Goal: Communication & Community: Answer question/provide support

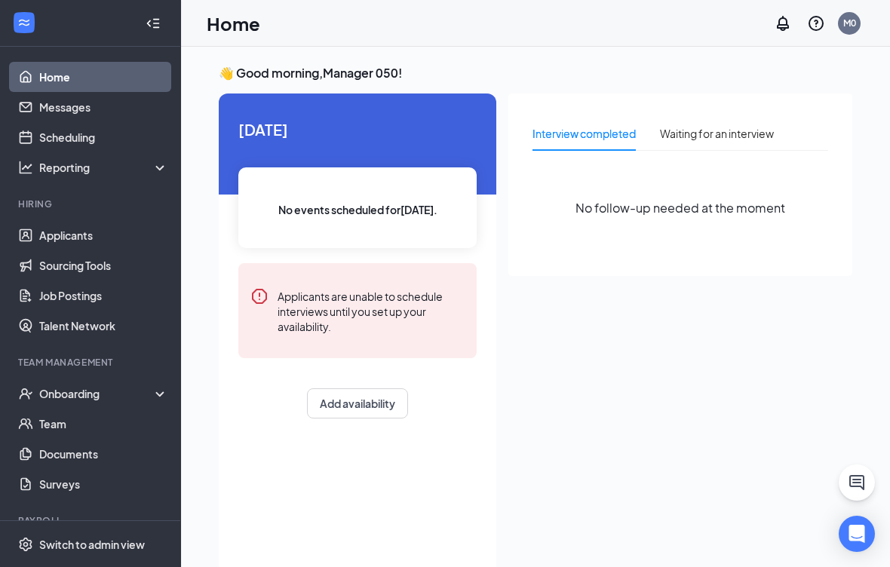
click at [81, 110] on link "Messages" at bounding box center [103, 107] width 129 height 30
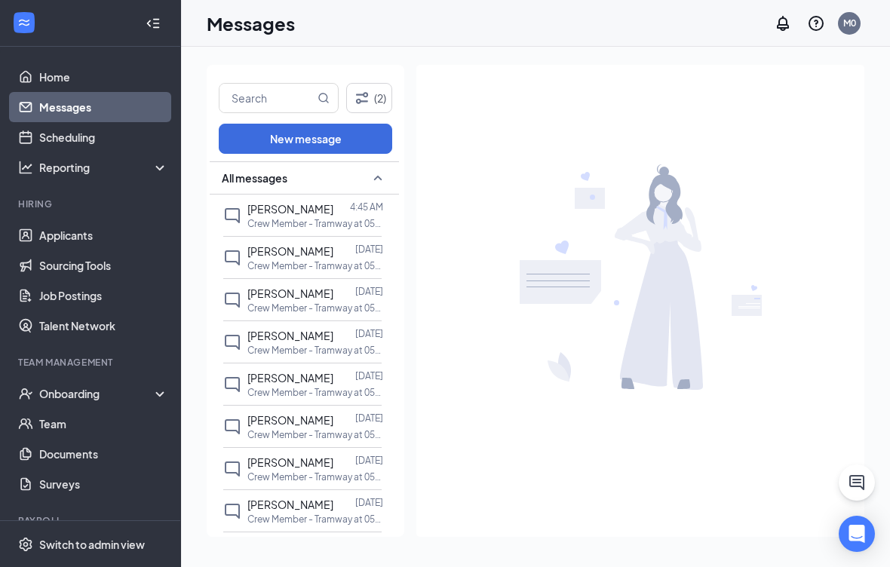
click at [308, 98] on input "text" at bounding box center [267, 98] width 95 height 29
type input "Valeria"
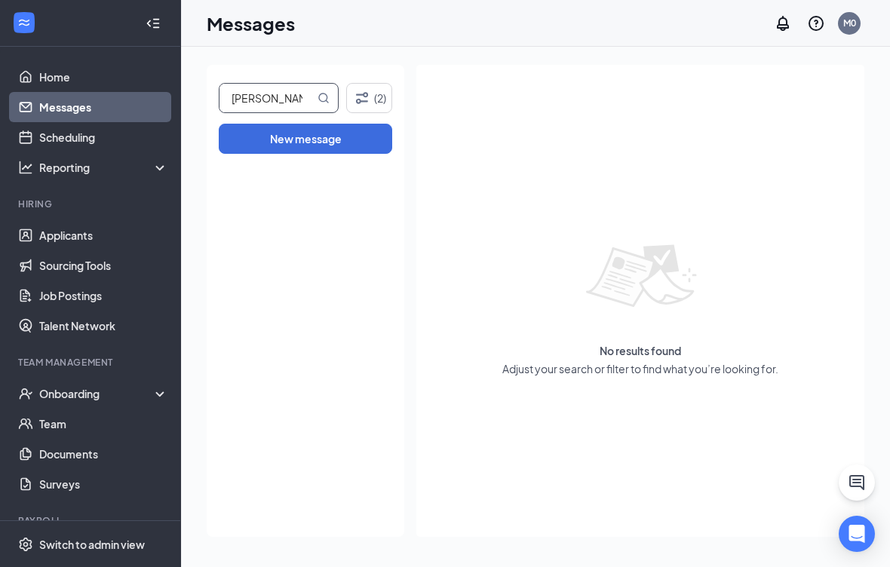
click at [677, 137] on div "No results found Adjust your search or filter to find what you’re looking for." at bounding box center [640, 301] width 448 height 472
click at [368, 91] on icon "Filter" at bounding box center [362, 98] width 18 height 18
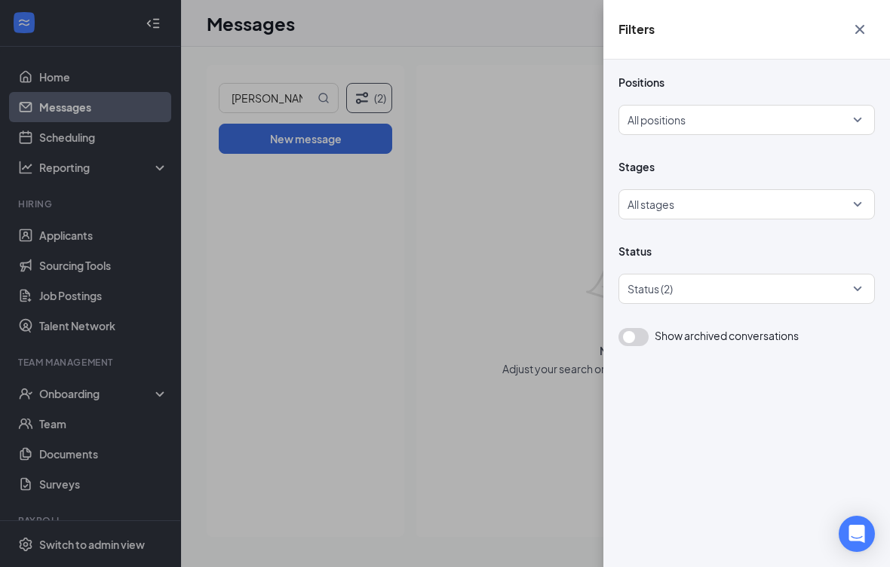
click at [836, 287] on div at bounding box center [739, 289] width 234 height 24
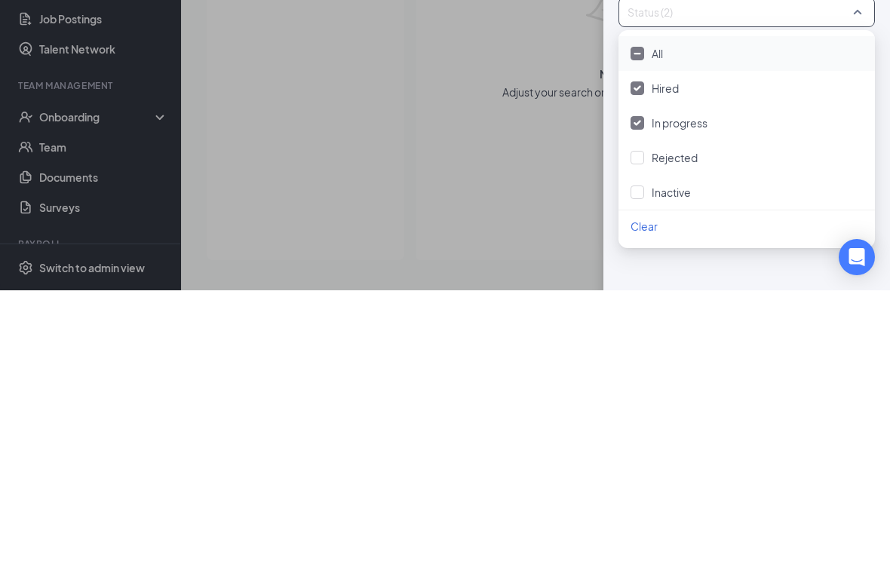
click at [651, 426] on div "Rejected" at bounding box center [747, 434] width 232 height 17
click at [641, 463] on div at bounding box center [638, 470] width 14 height 14
click at [642, 324] on div at bounding box center [638, 331] width 14 height 14
click at [516, 143] on div "Filters Positions All positions Stages All stages Status All status Show archiv…" at bounding box center [445, 283] width 890 height 567
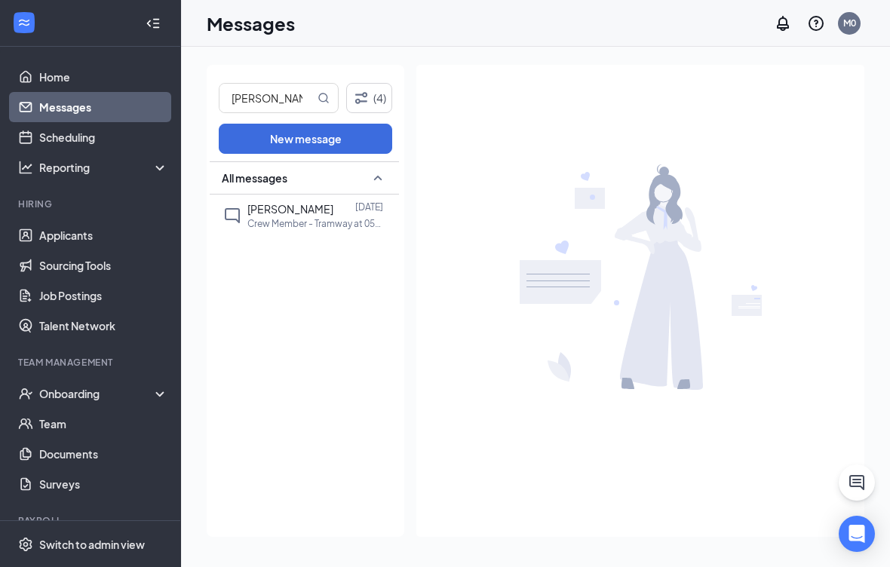
click at [377, 87] on button "(4)" at bounding box center [369, 98] width 47 height 30
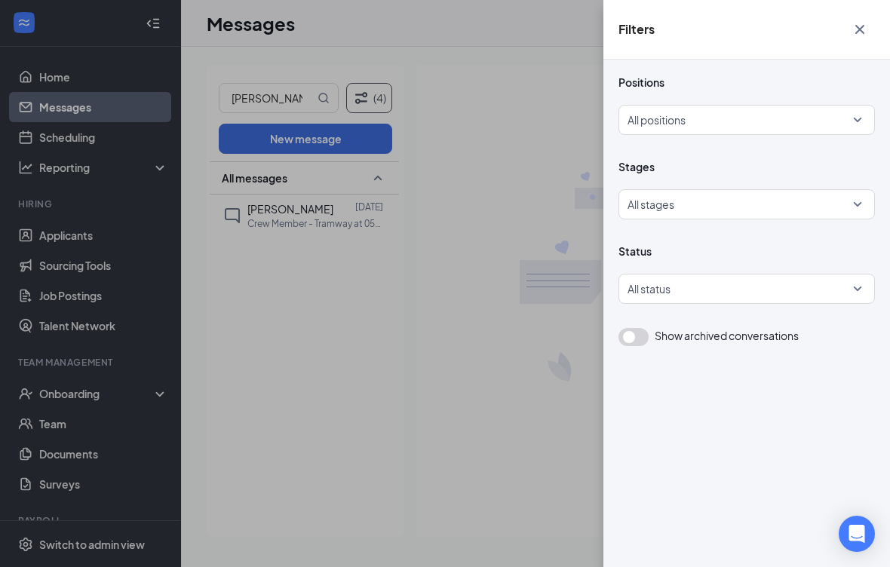
click at [871, 292] on div "All status" at bounding box center [747, 289] width 257 height 30
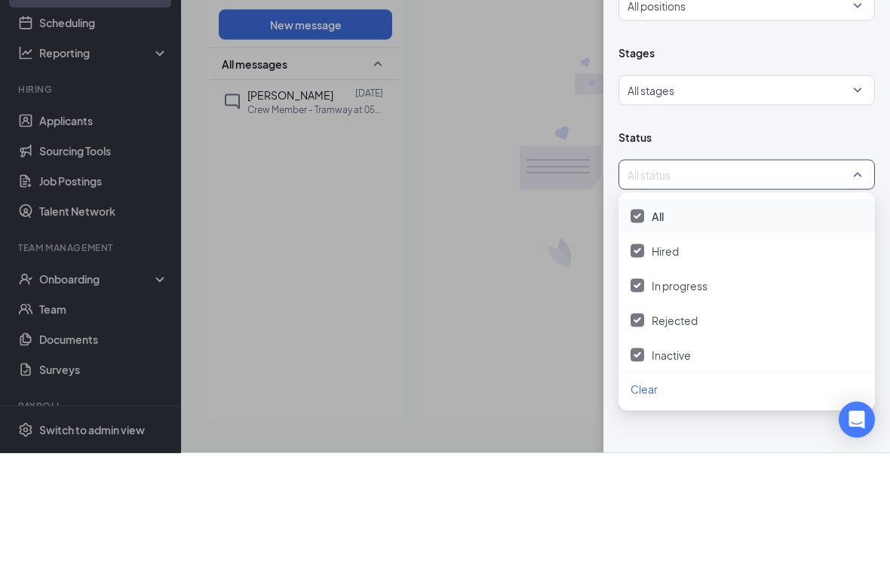
click at [522, 152] on div "Filters Positions All positions Stages All stages Status All status Show archiv…" at bounding box center [445, 283] width 890 height 567
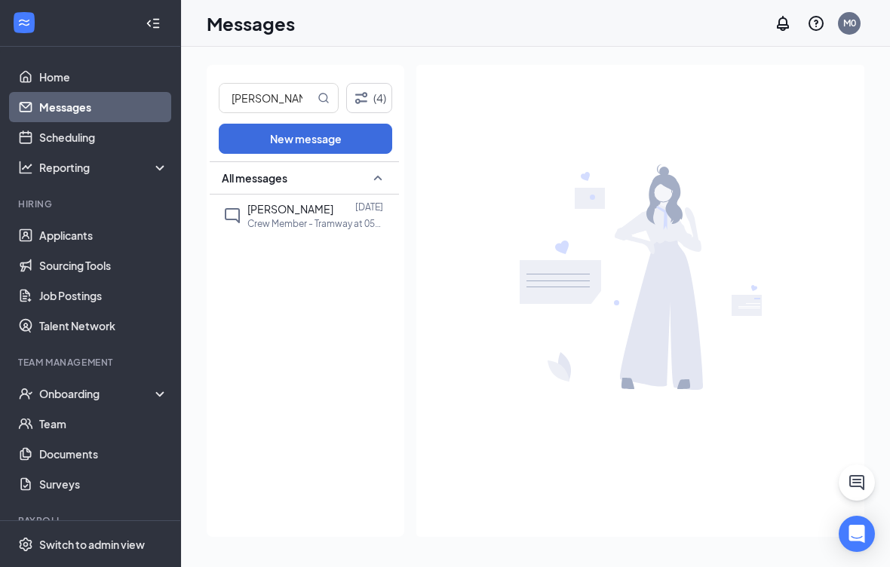
click at [306, 208] on span "Valeria Saucrdo" at bounding box center [290, 209] width 86 height 14
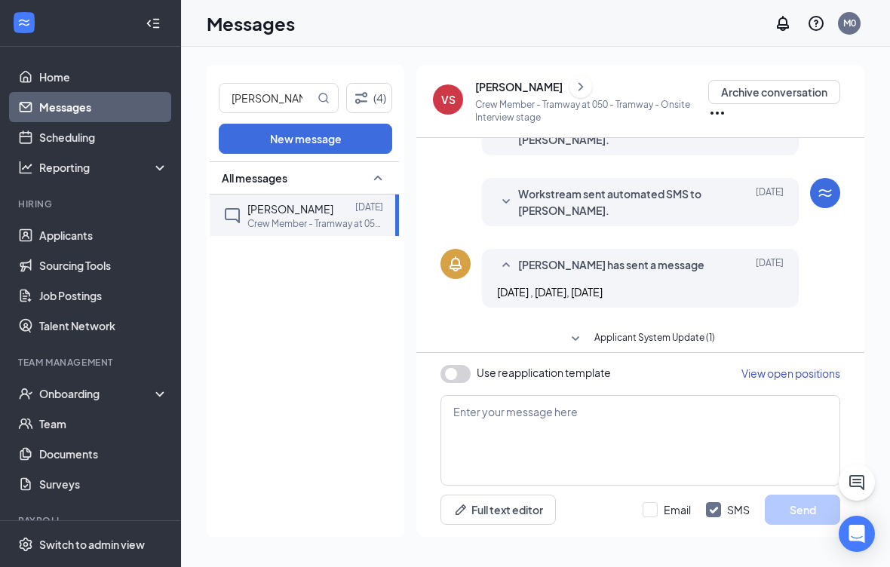
scroll to position [211, 0]
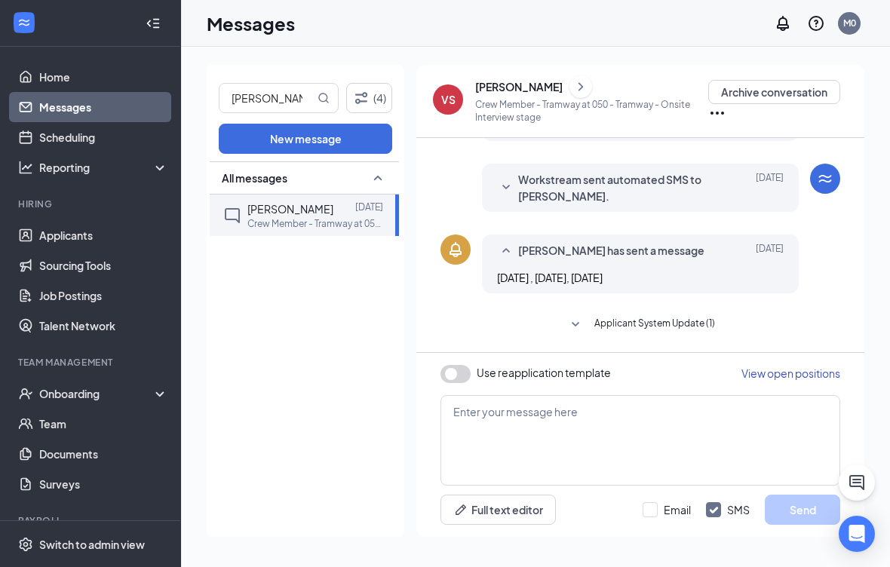
click at [718, 115] on icon "Ellipses" at bounding box center [717, 113] width 18 height 18
click at [659, 115] on p "Crew Member - Tramway at 050 - Tramway - Onsite Interview stage" at bounding box center [591, 111] width 233 height 26
click at [679, 318] on span "Applicant System Update (1)" at bounding box center [655, 325] width 121 height 18
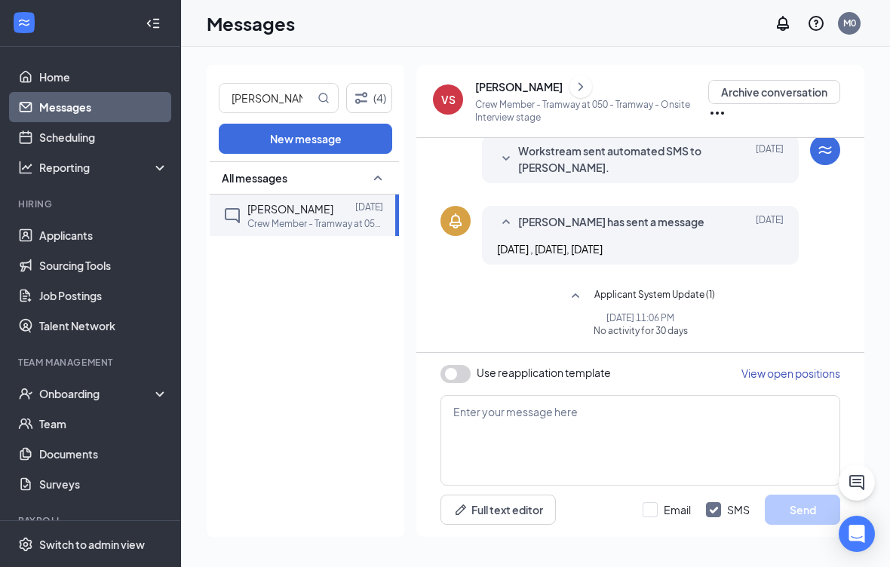
scroll to position [240, 0]
click at [879, 106] on div "Valeria (4) New message All messages Valeria Saucrdo Jul 6 Crew Member - Tramwa…" at bounding box center [535, 307] width 709 height 521
click at [561, 278] on div "Applicant System Update (1) Valeria Saucrdo isn't able to schedule an interview…" at bounding box center [641, 125] width 400 height 454
click at [792, 368] on span "View open positions" at bounding box center [791, 374] width 99 height 14
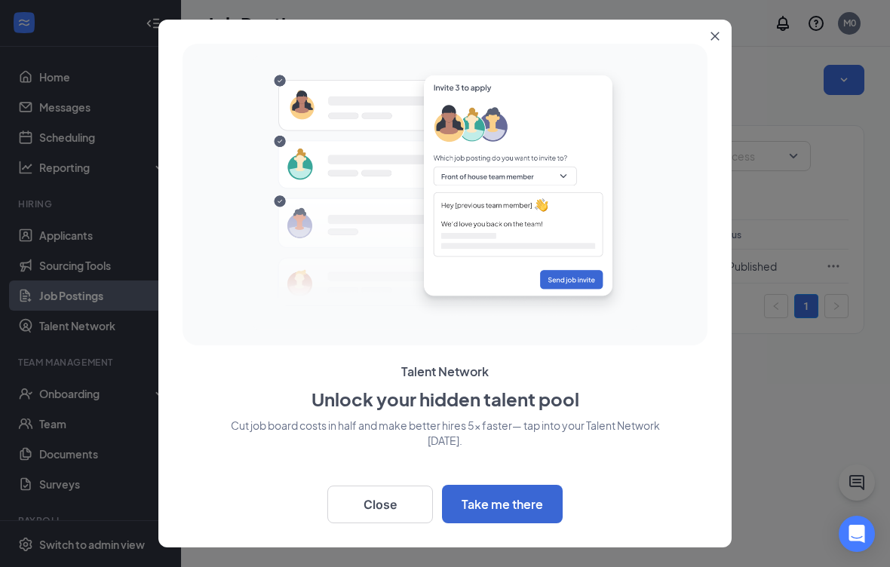
click at [396, 490] on button "Close" at bounding box center [380, 505] width 106 height 38
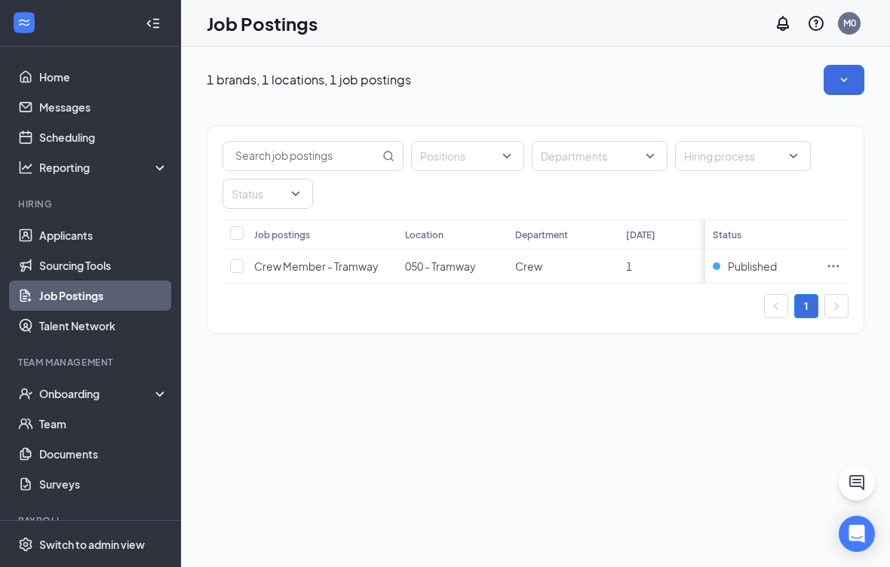
click at [106, 103] on link "Messages" at bounding box center [103, 107] width 129 height 30
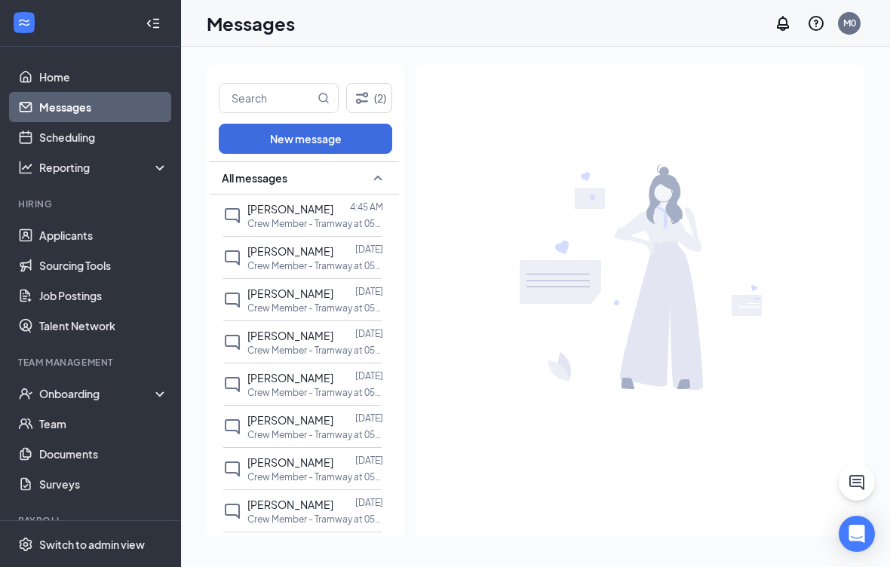
click at [270, 97] on input "text" at bounding box center [267, 98] width 95 height 29
type input "Valeria"
click at [376, 94] on button "(2)" at bounding box center [369, 98] width 46 height 30
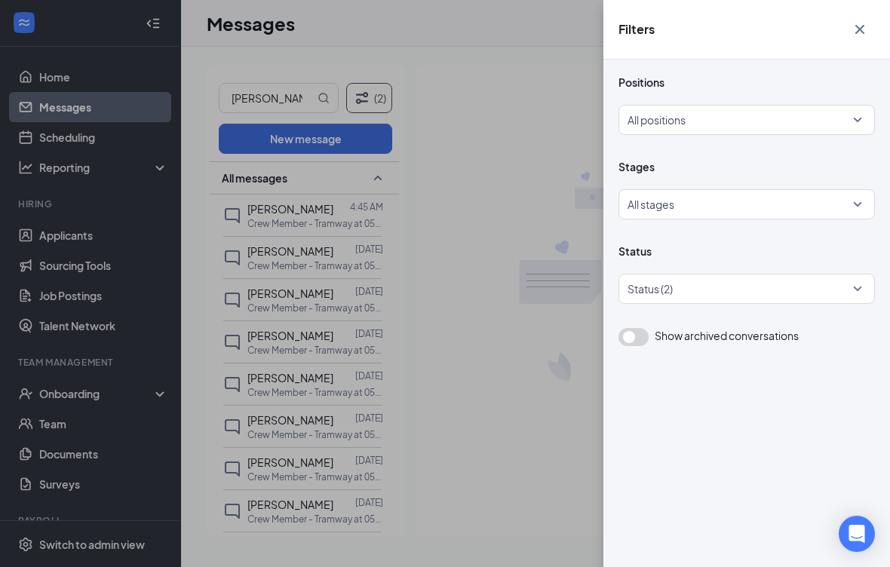
click at [756, 292] on div at bounding box center [739, 289] width 234 height 24
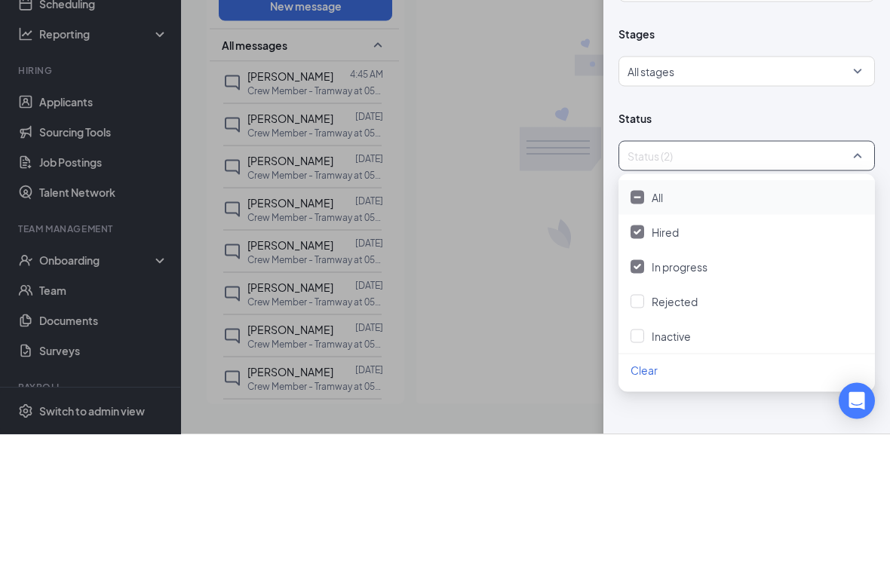
click at [646, 322] on div "All" at bounding box center [747, 330] width 232 height 17
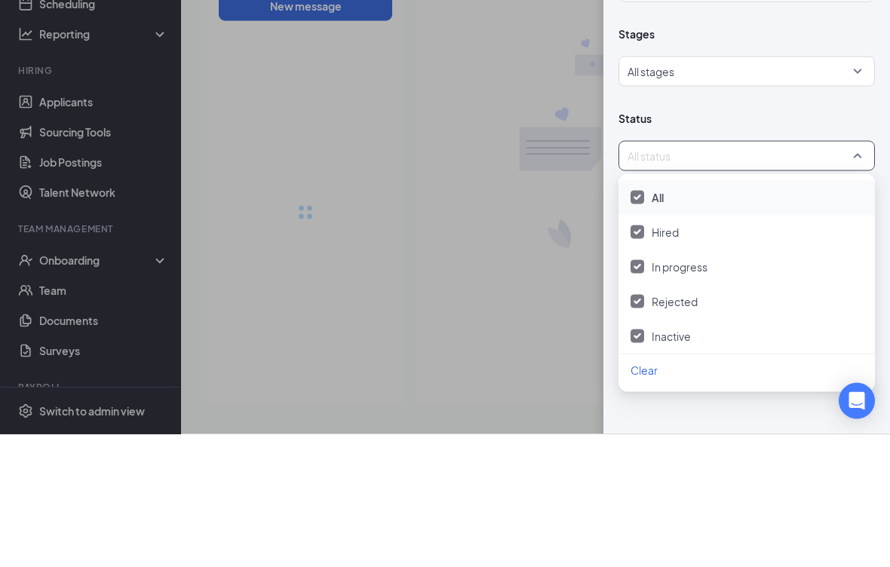
click at [648, 322] on div "All" at bounding box center [747, 330] width 232 height 17
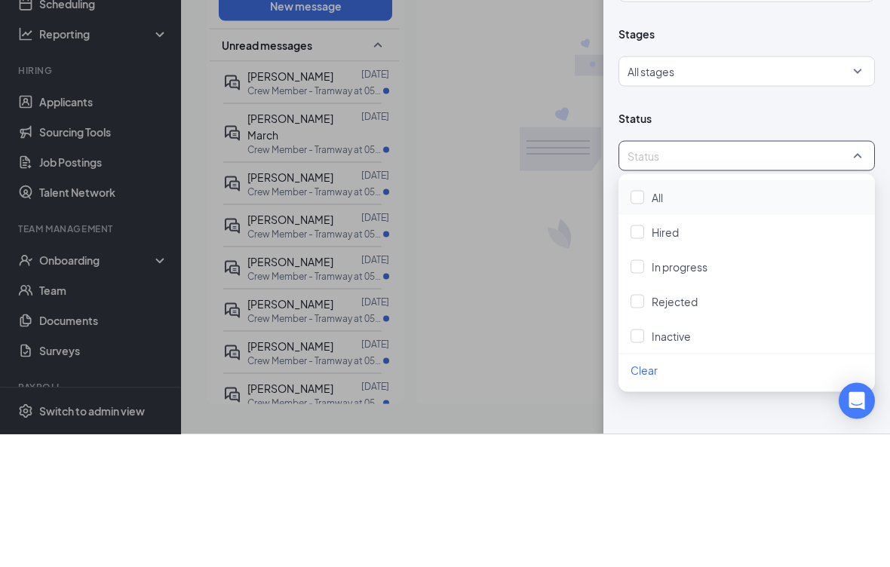
click at [636, 324] on div at bounding box center [638, 331] width 14 height 14
click at [633, 324] on div at bounding box center [638, 331] width 14 height 14
click at [511, 149] on div "Filters Positions All positions Stages All stages Status All status Show archiv…" at bounding box center [445, 283] width 890 height 567
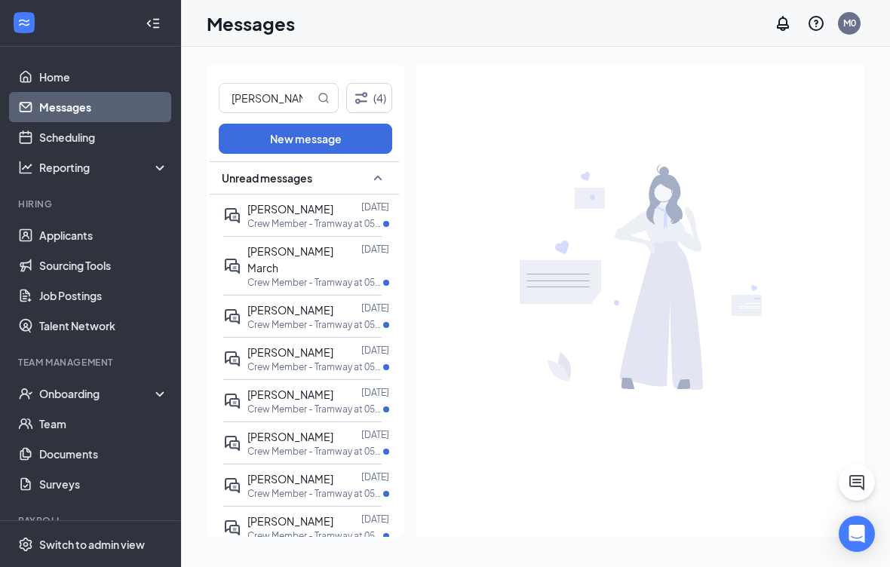
click at [328, 103] on icon "MagnifyingGlass" at bounding box center [324, 98] width 12 height 12
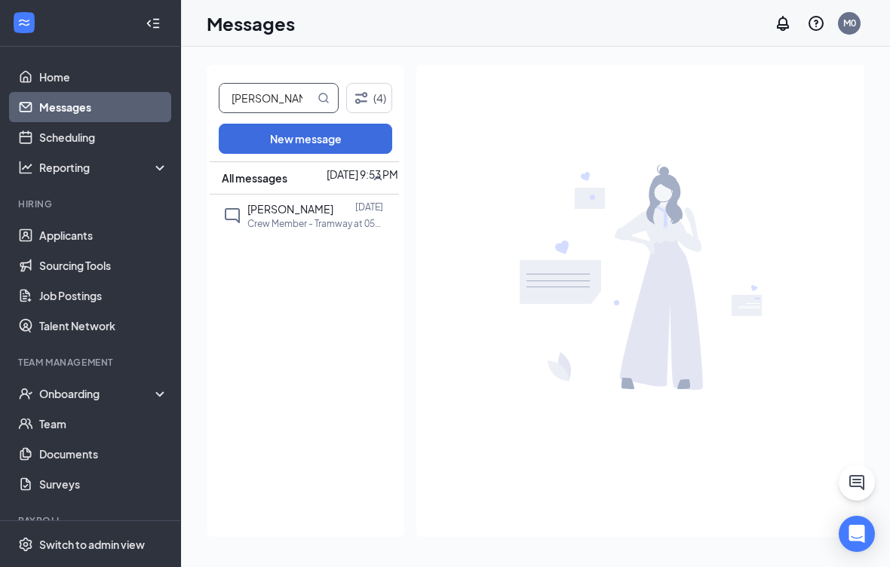
click at [348, 213] on div at bounding box center [344, 209] width 22 height 17
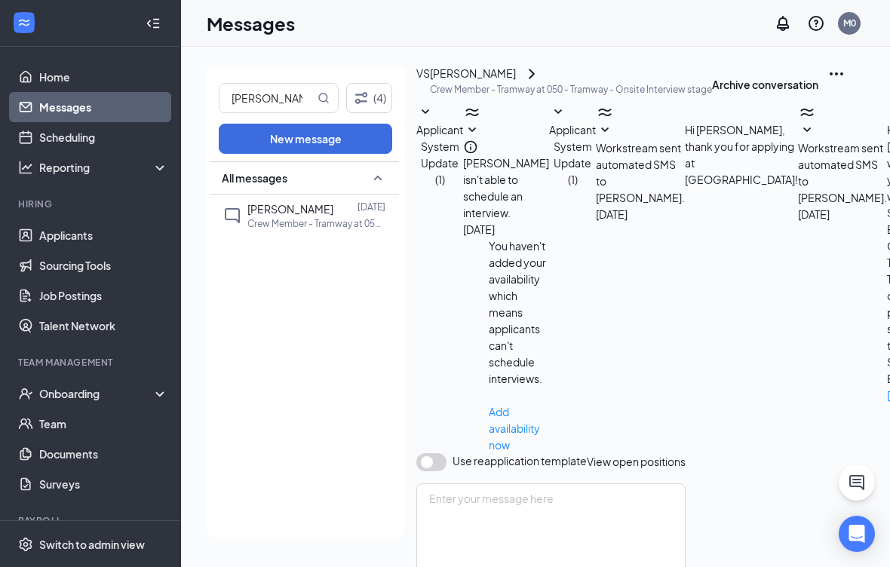
scroll to position [211, 0]
click at [582, 78] on div "Valeria Saucrdo" at bounding box center [571, 74] width 282 height 18
click at [541, 83] on icon "ChevronRight" at bounding box center [532, 74] width 18 height 18
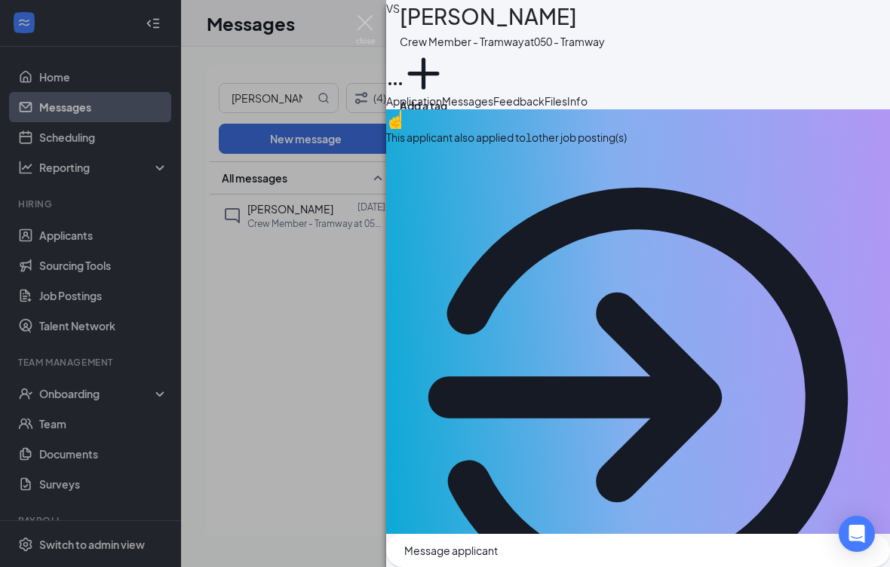
click at [873, 10] on div "VS Valeria Saucrdo Crew Member - Tramway at 050 - Tramway Add a tag" at bounding box center [638, 46] width 504 height 93
click at [867, 33] on div "VS Valeria Saucrdo Crew Member - Tramway at 050 - Tramway Add a tag" at bounding box center [638, 46] width 504 height 93
click at [404, 75] on icon "Ellipses" at bounding box center [395, 84] width 18 height 18
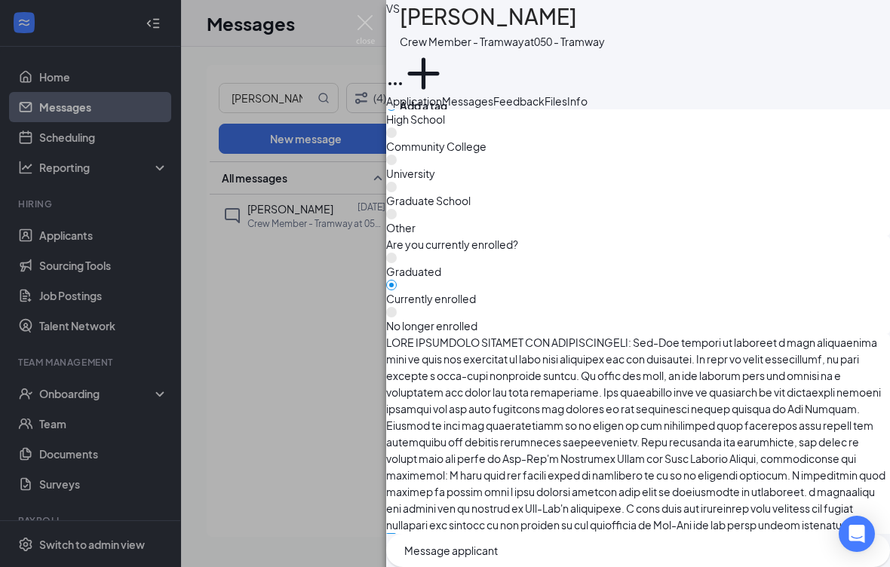
scroll to position [2219, 0]
click at [372, 28] on img at bounding box center [365, 29] width 19 height 29
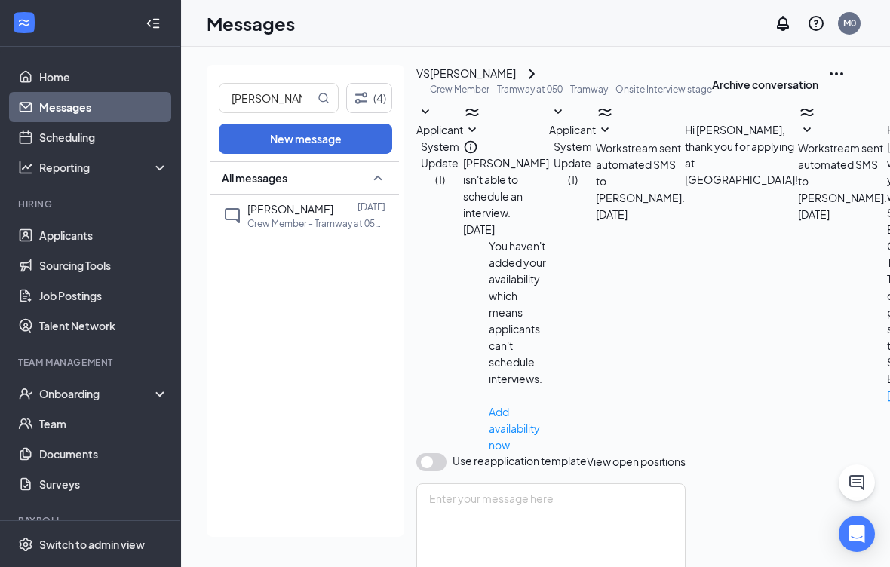
click at [828, 83] on icon "Ellipses" at bounding box center [837, 74] width 18 height 18
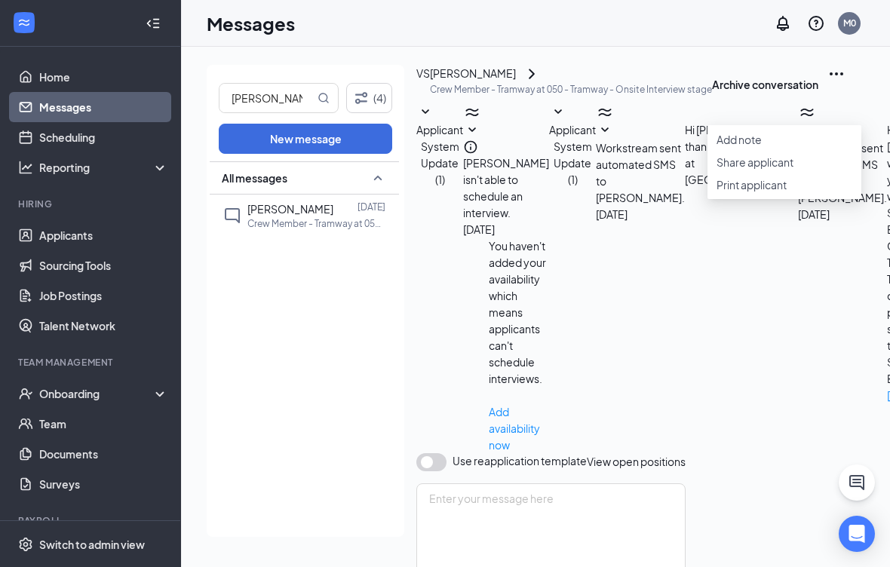
click at [686, 455] on span "View open positions" at bounding box center [636, 462] width 99 height 14
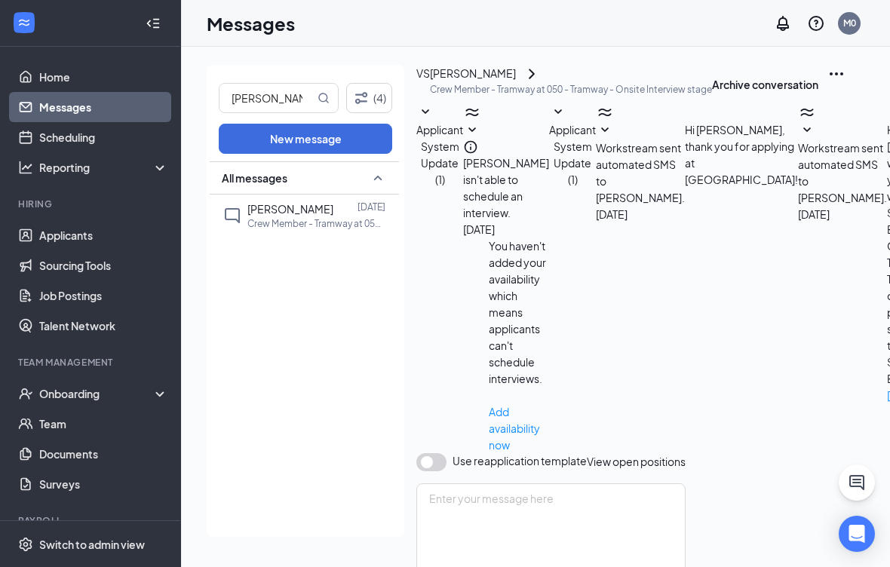
click at [541, 83] on icon "ChevronRight" at bounding box center [532, 74] width 18 height 18
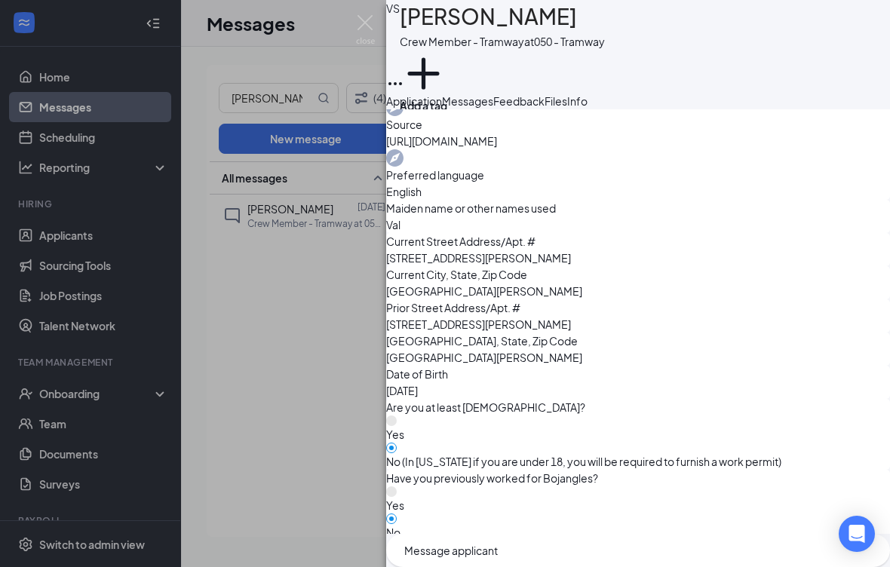
click at [493, 109] on button "Messages" at bounding box center [467, 101] width 51 height 17
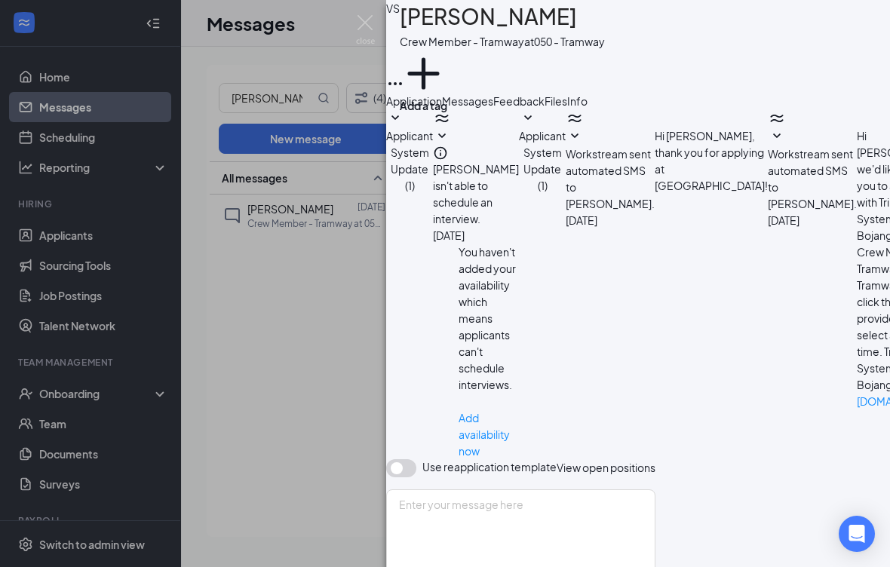
scroll to position [189, 0]
click at [545, 108] on span "Feedback" at bounding box center [518, 101] width 51 height 14
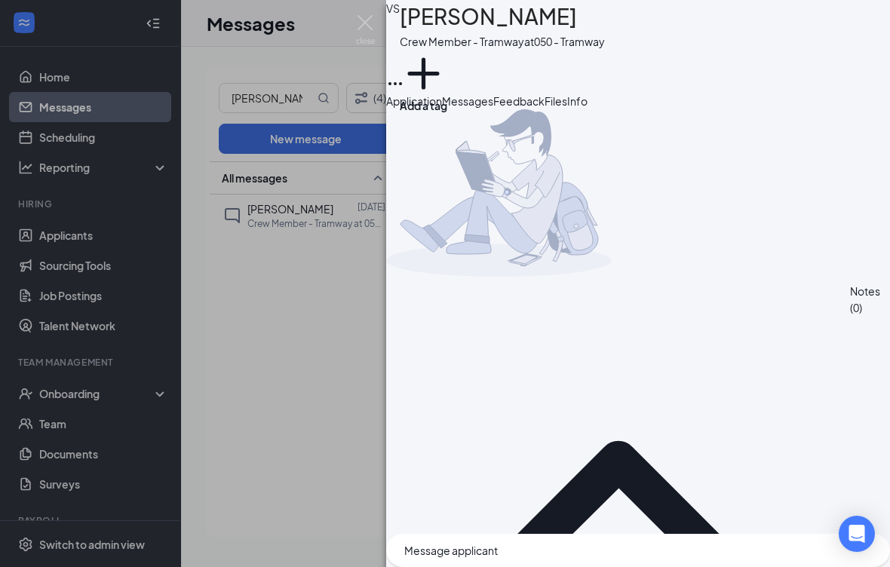
click at [493, 108] on span "Messages" at bounding box center [467, 101] width 51 height 14
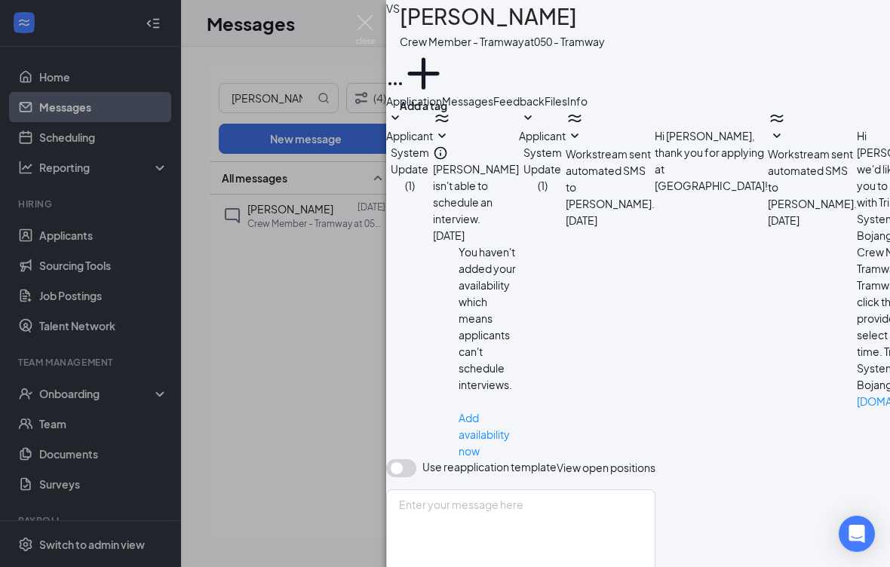
scroll to position [195, 0]
click at [588, 103] on button "Info" at bounding box center [577, 101] width 20 height 17
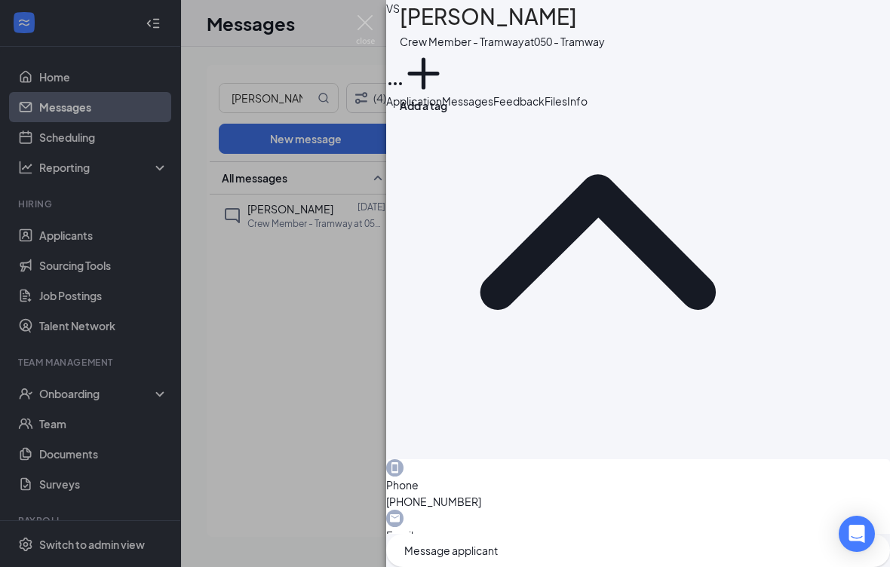
scroll to position [85, 0]
click at [567, 108] on span "Files" at bounding box center [556, 101] width 23 height 14
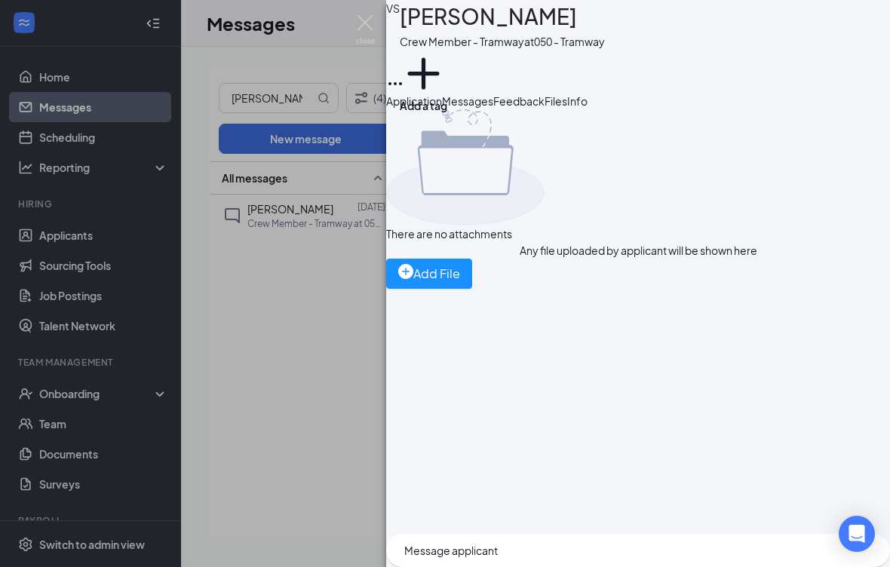
click at [545, 108] on span "Feedback" at bounding box center [518, 101] width 51 height 14
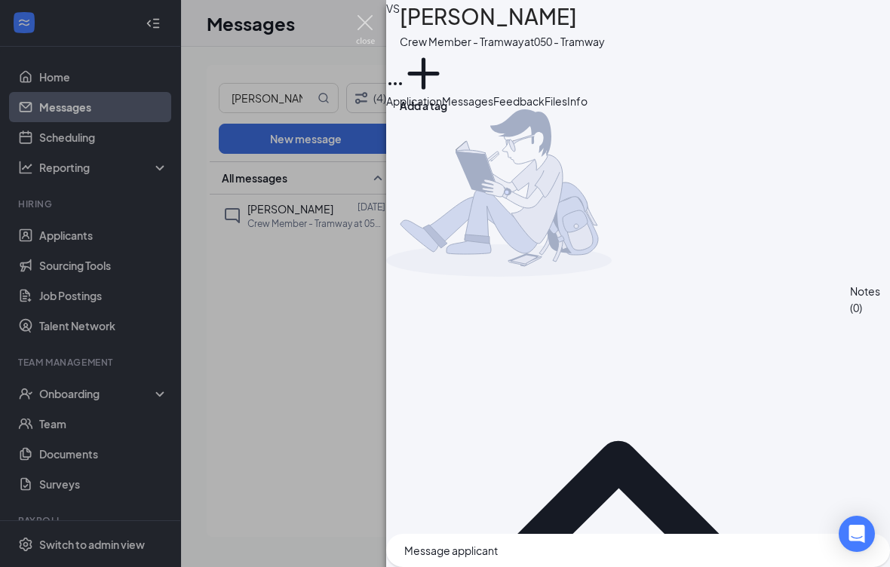
click at [370, 17] on img at bounding box center [365, 29] width 19 height 29
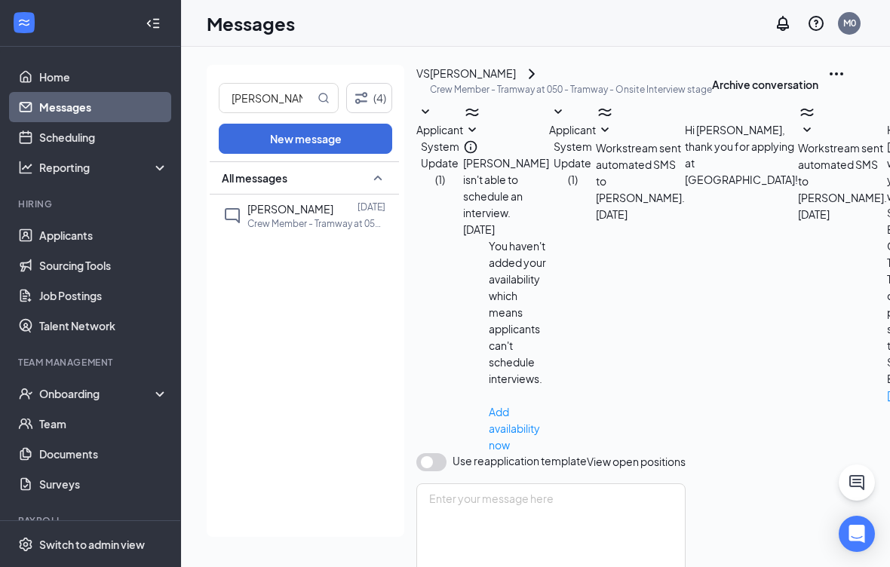
click at [828, 83] on icon "Ellipses" at bounding box center [837, 74] width 18 height 18
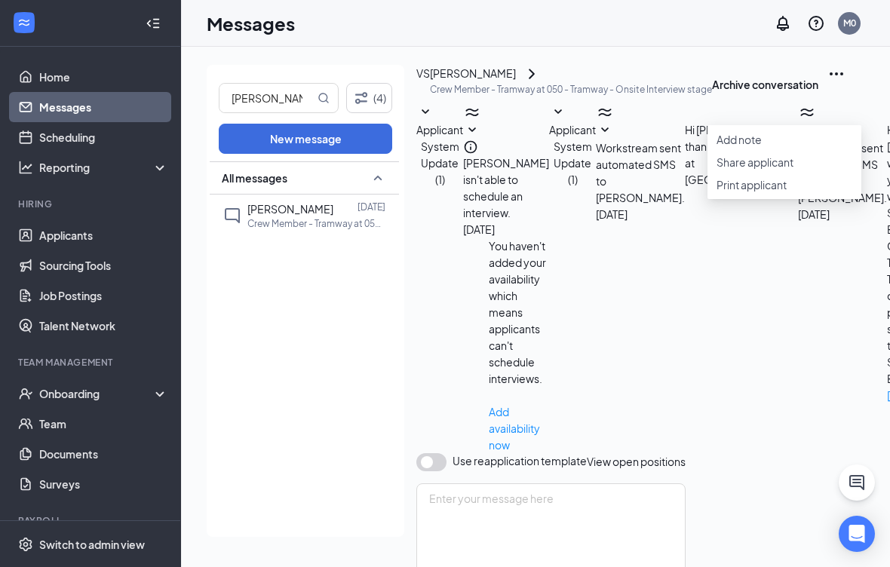
click at [622, 103] on div "VS Valeria Saucrdo Crew Member - Tramway at 050 - Tramway - Onsite Interview st…" at bounding box center [779, 84] width 727 height 38
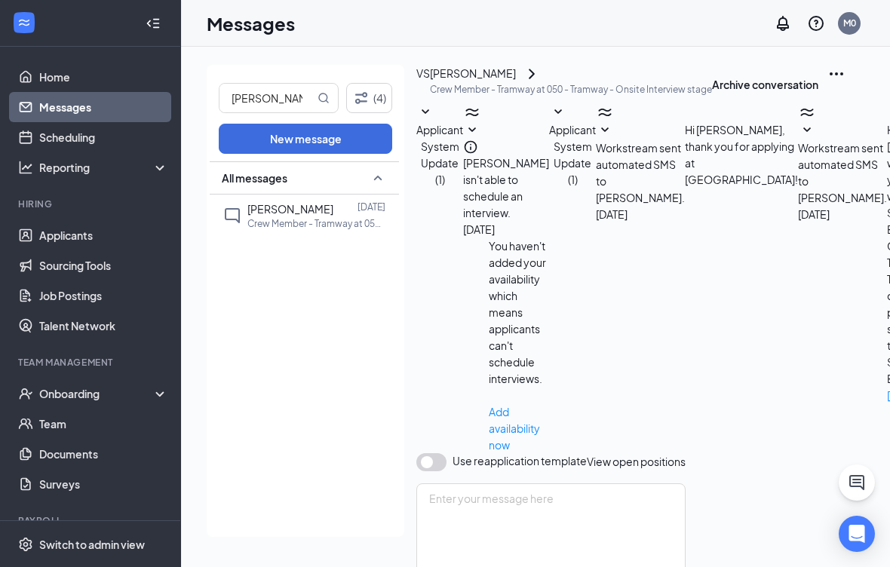
click at [816, 121] on icon "WorkstreamLogo" at bounding box center [807, 112] width 18 height 18
click at [838, 188] on div "Workstream sent automated SMS to Valeria Saucrdo. Jul 6 Hi Valeria Saucrdo, we'…" at bounding box center [887, 278] width 178 height 350
click at [828, 83] on icon "Ellipses" at bounding box center [837, 74] width 18 height 18
click at [642, 142] on div "Workstream sent automated SMS to Valeria Saucrdo. Jul 6 Hi Valeria, thank you f…" at bounding box center [697, 278] width 202 height 350
click at [447, 453] on button "button" at bounding box center [431, 462] width 30 height 18
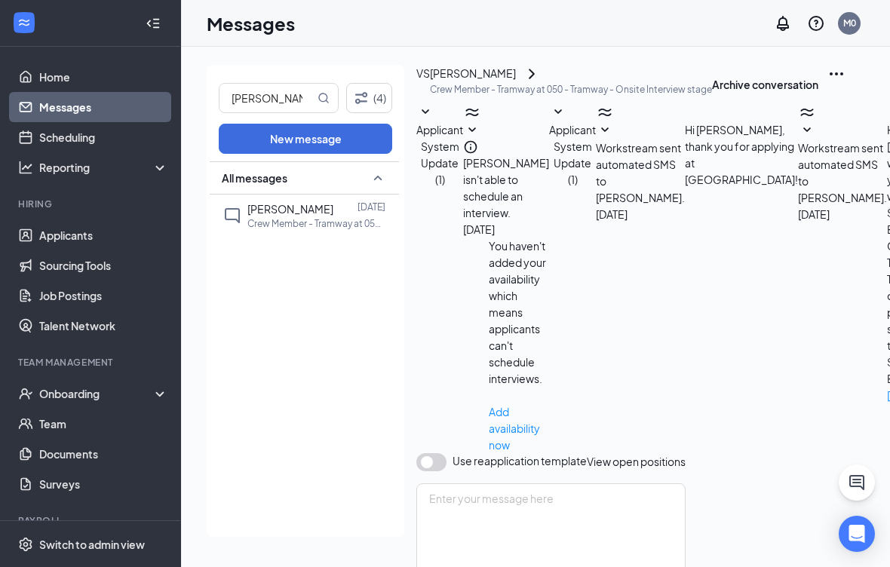
type textarea "Hi {{applicant_first_name}}, Thank you for previously applying to the {{positio…"
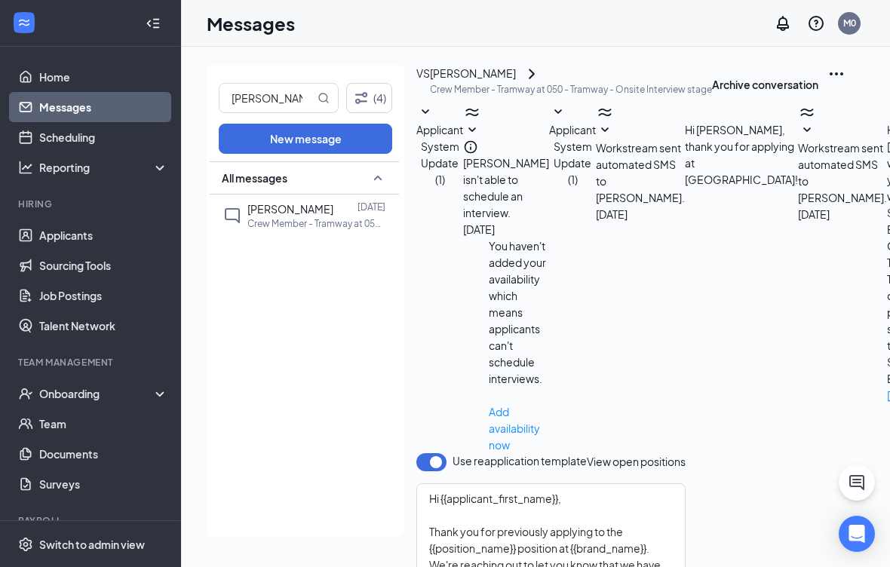
click at [428, 176] on div "Applicant System Update (1) Valeria Saucrdo isn't able to schedule an interview…" at bounding box center [779, 278] width 727 height 350
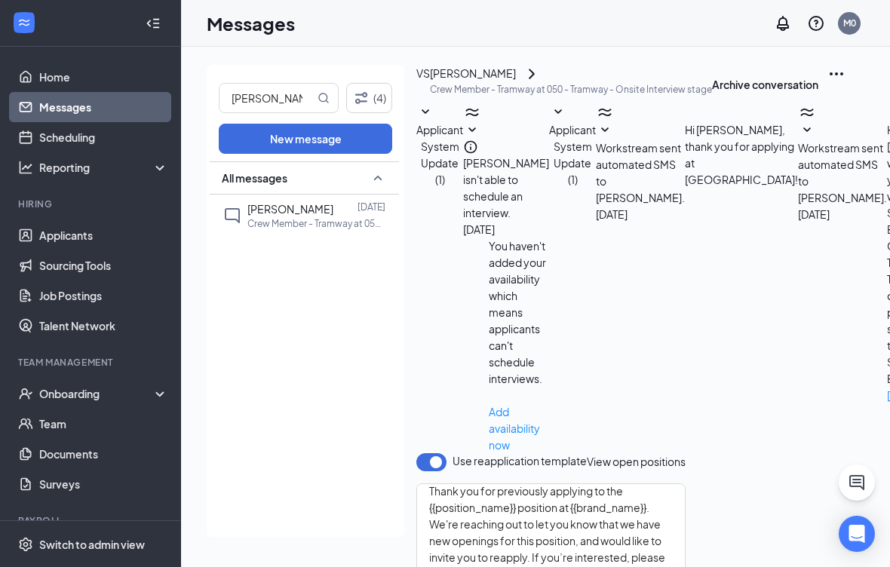
scroll to position [41, 0]
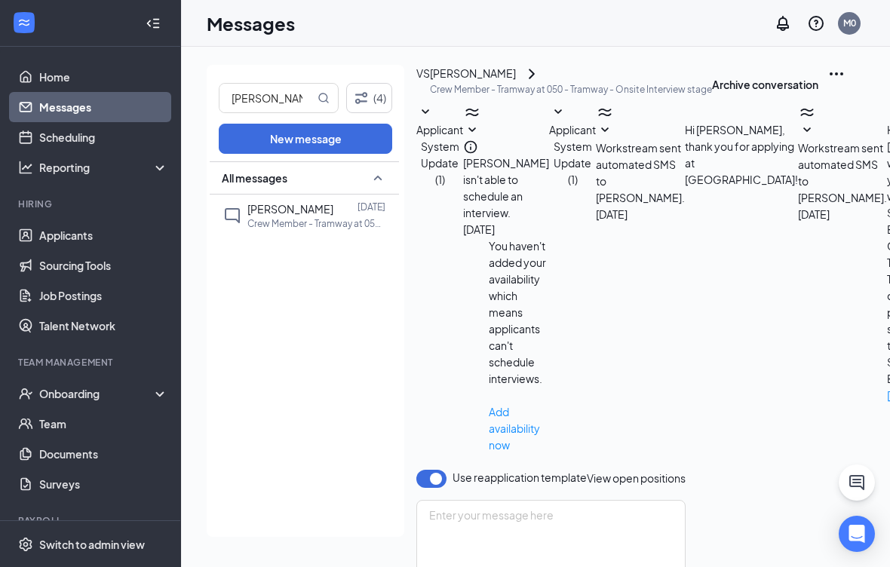
scroll to position [321, 0]
click at [828, 83] on icon "Ellipses" at bounding box center [837, 74] width 18 height 18
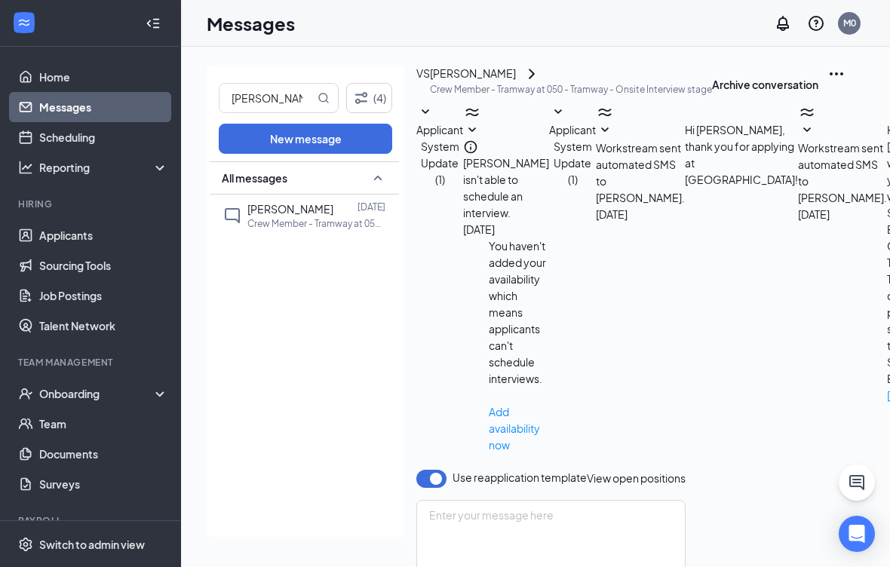
click at [306, 95] on input "Valeria" at bounding box center [267, 98] width 95 height 29
type input "V"
type input "emma"
click at [366, 220] on p "Crew Member - Tramway at 050 - Tramway" at bounding box center [315, 223] width 136 height 13
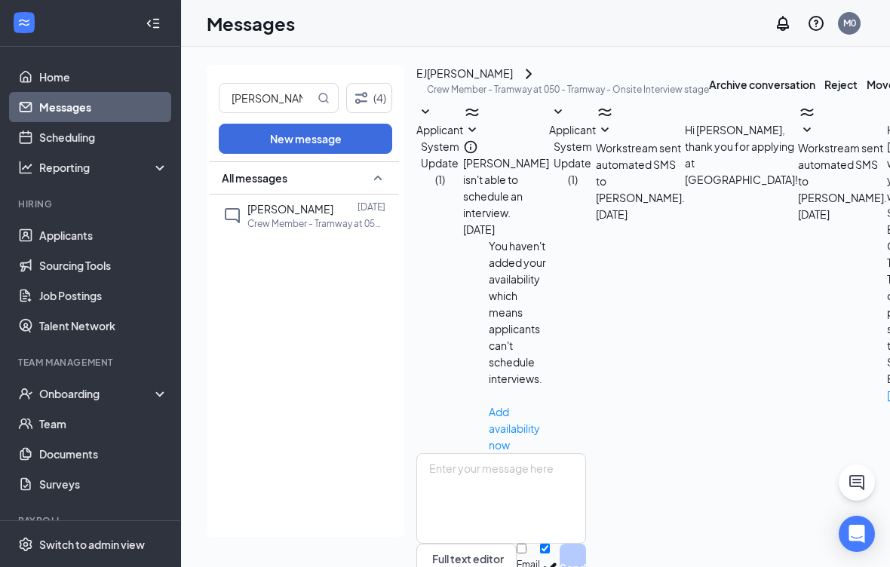
scroll to position [62, 0]
click at [867, 103] on button "Move to stage" at bounding box center [903, 84] width 72 height 38
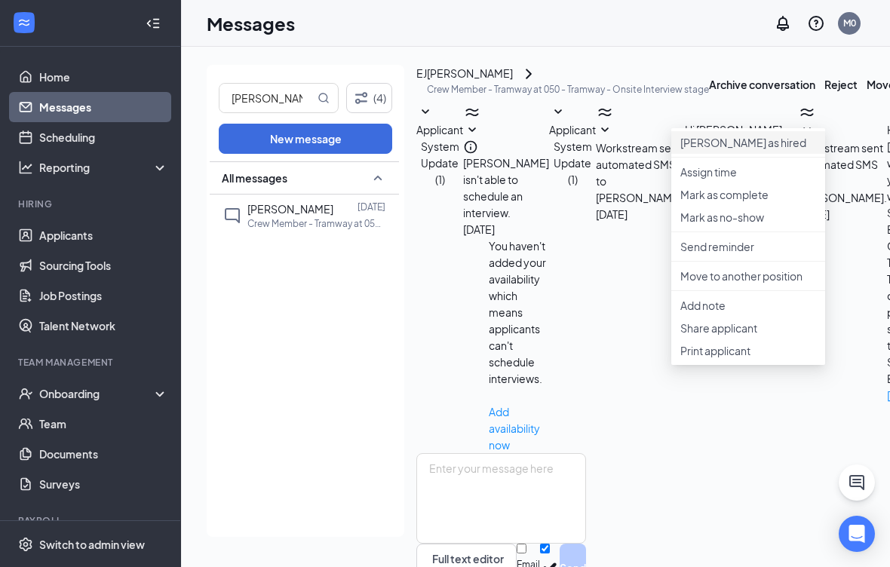
click at [760, 149] on p "Mark as hired" at bounding box center [749, 142] width 136 height 15
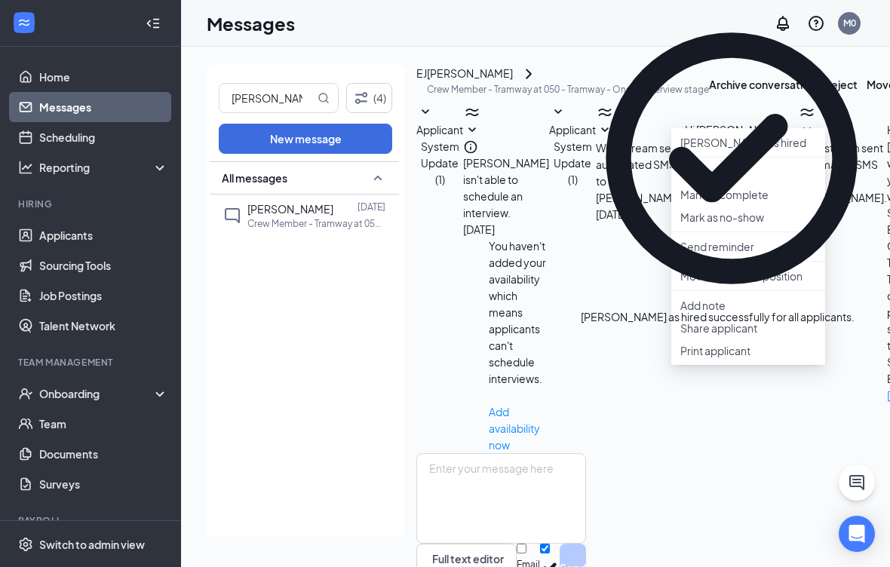
click at [782, 202] on p "Mark as complete" at bounding box center [749, 194] width 136 height 15
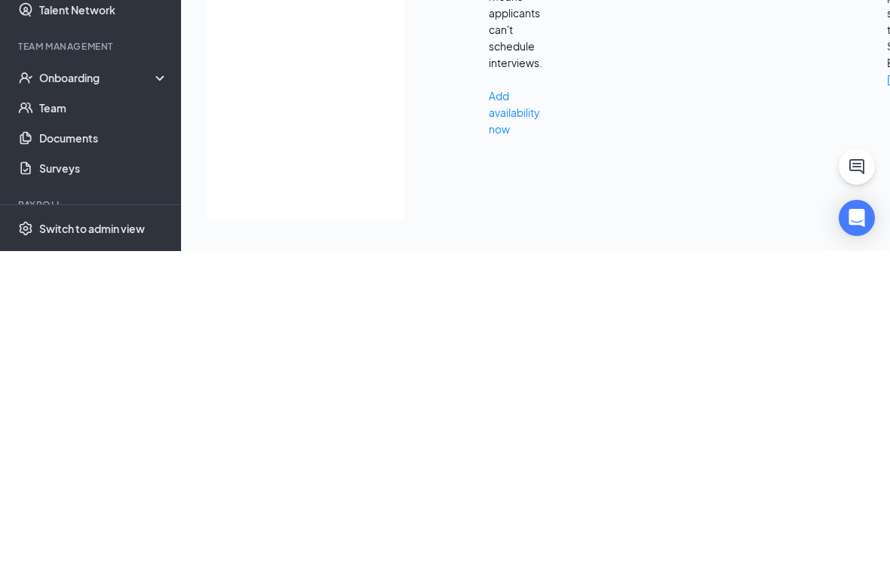
type textarea "C"
type textarea "Please call after school. Thanks, 919 776-5168"
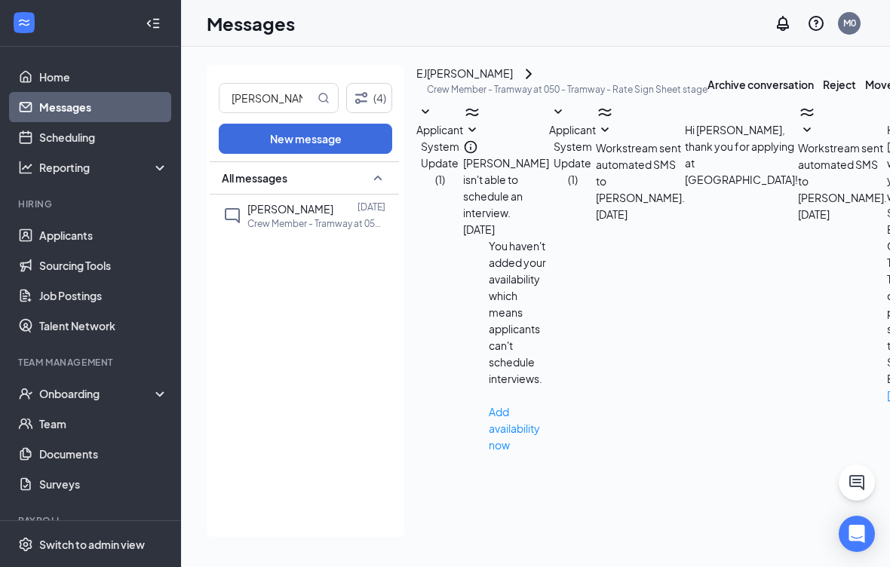
scroll to position [653, 0]
click at [94, 235] on link "Applicants" at bounding box center [103, 235] width 129 height 30
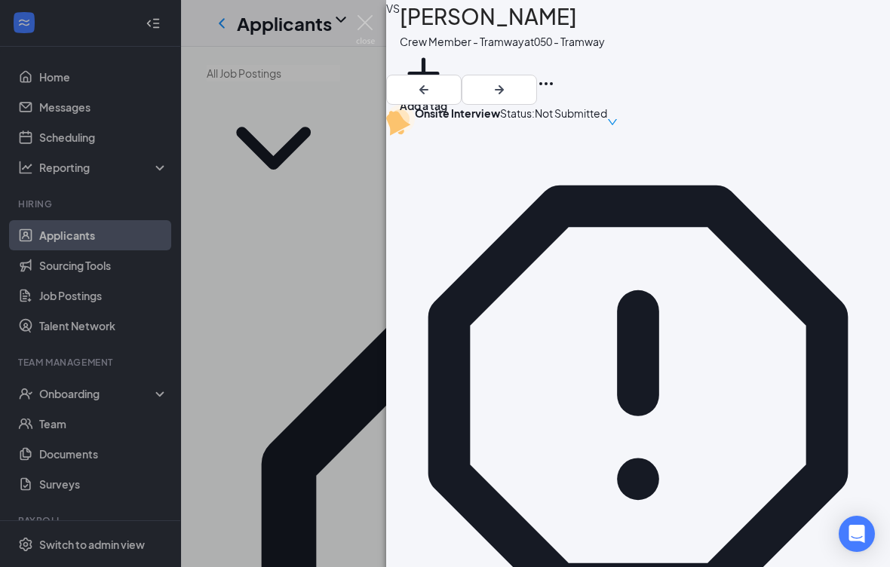
scroll to position [927, 0]
click at [38, 115] on div "VS Valeria Saucedo Crew Member - Tramway at 050 - Tramway Add a tag Onsite Inte…" at bounding box center [445, 283] width 890 height 567
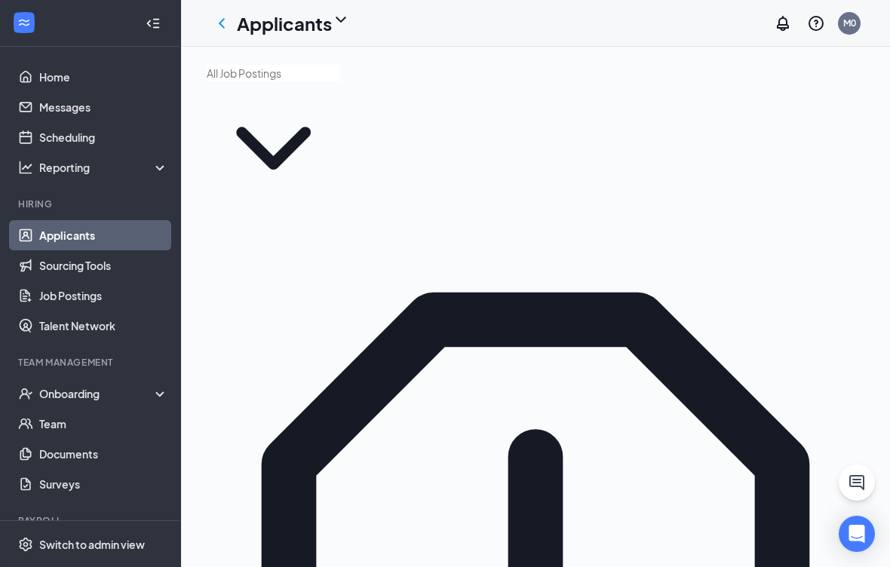
click at [54, 115] on link "Messages" at bounding box center [103, 107] width 129 height 30
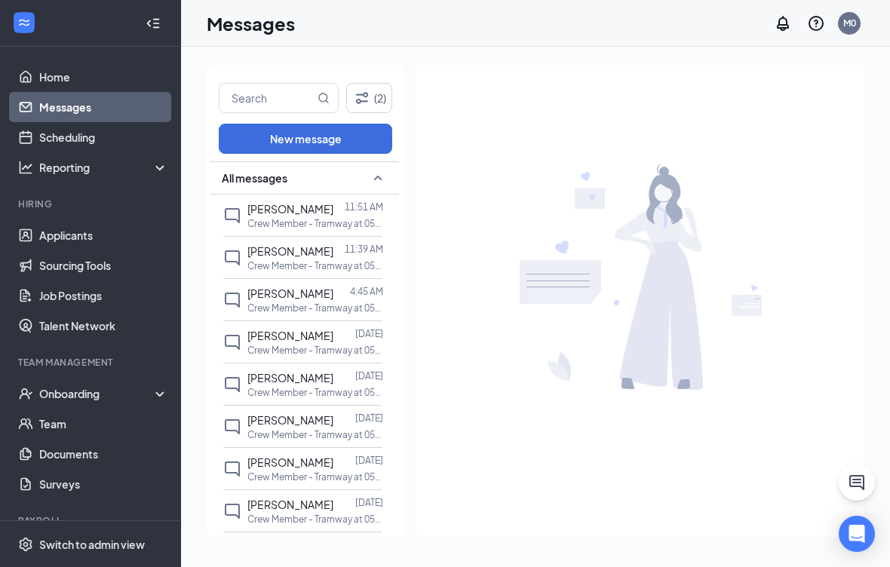
click at [270, 244] on span "[PERSON_NAME]" at bounding box center [290, 251] width 86 height 14
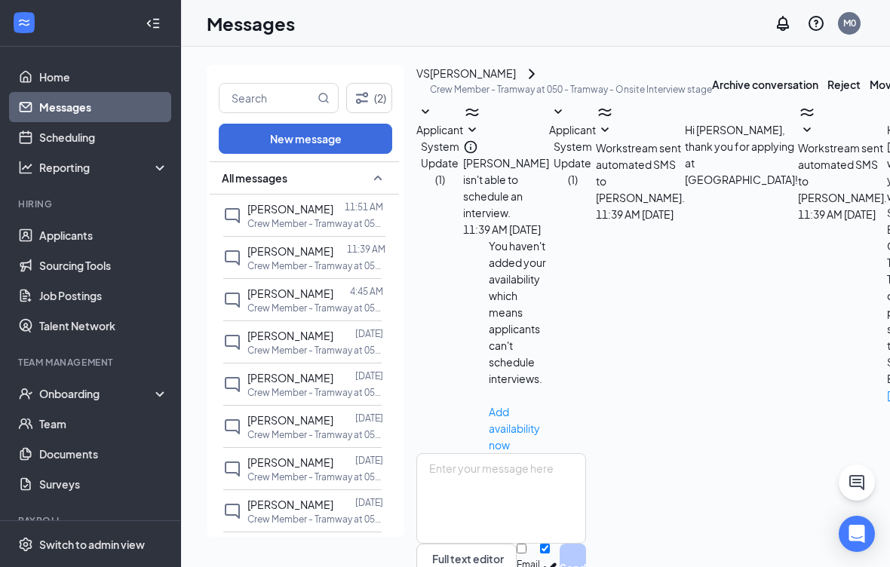
scroll to position [143, 0]
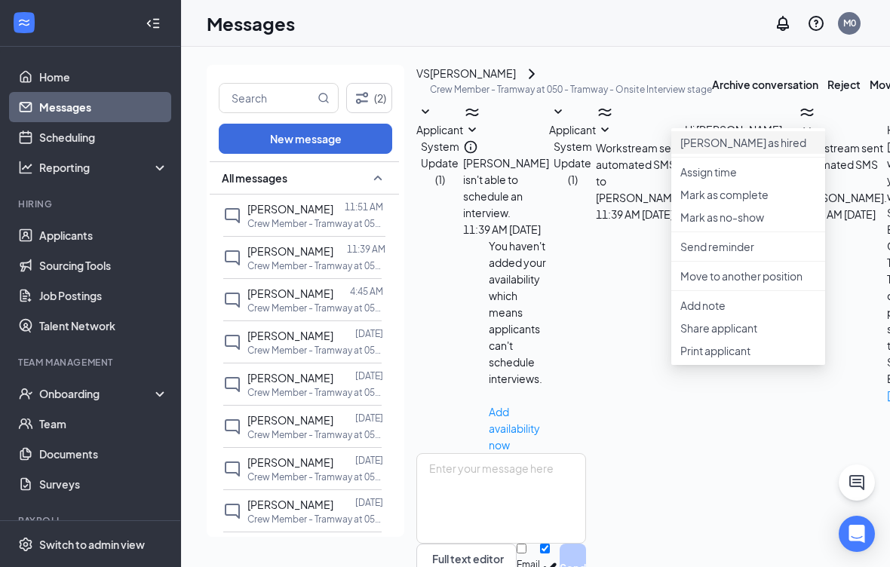
click at [702, 146] on p "Mark as hired" at bounding box center [749, 142] width 136 height 15
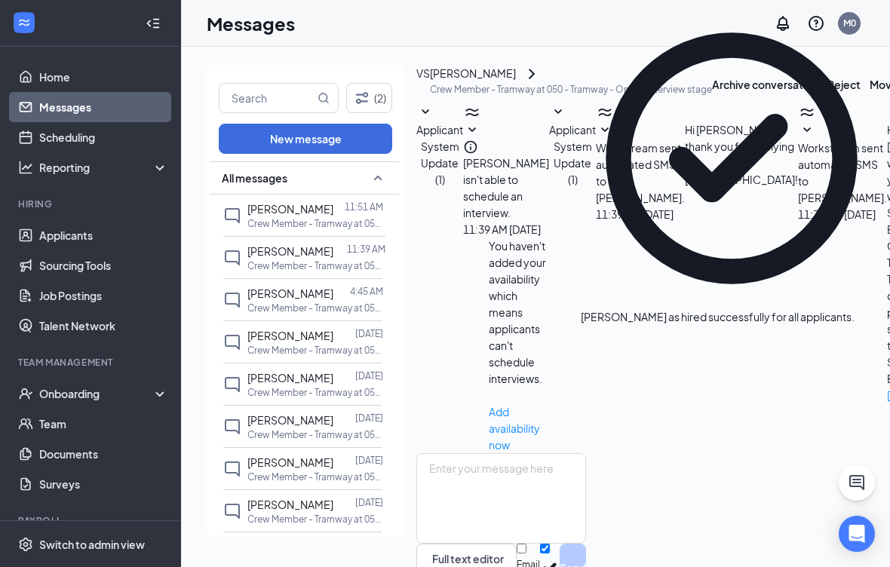
click at [870, 103] on button "Move to stage" at bounding box center [906, 84] width 72 height 38
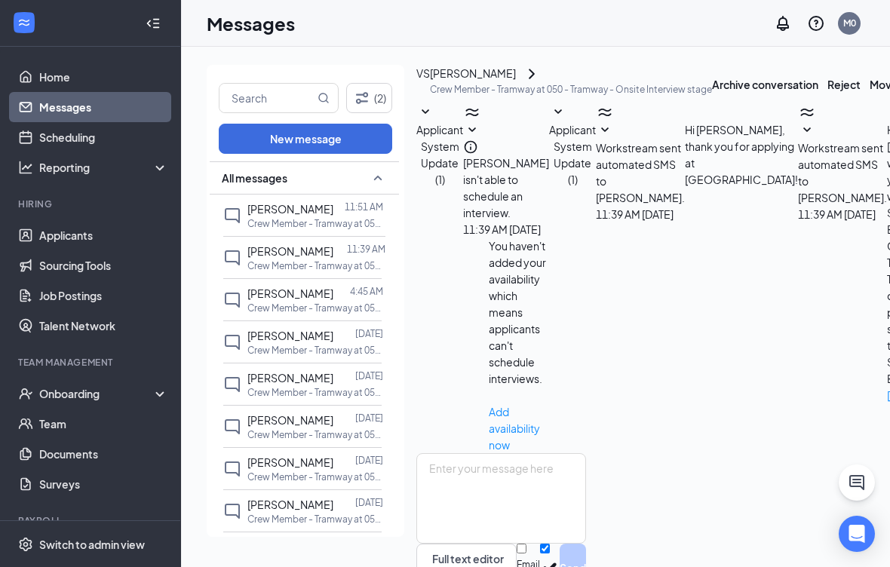
click at [541, 83] on icon "ChevronRight" at bounding box center [532, 74] width 18 height 18
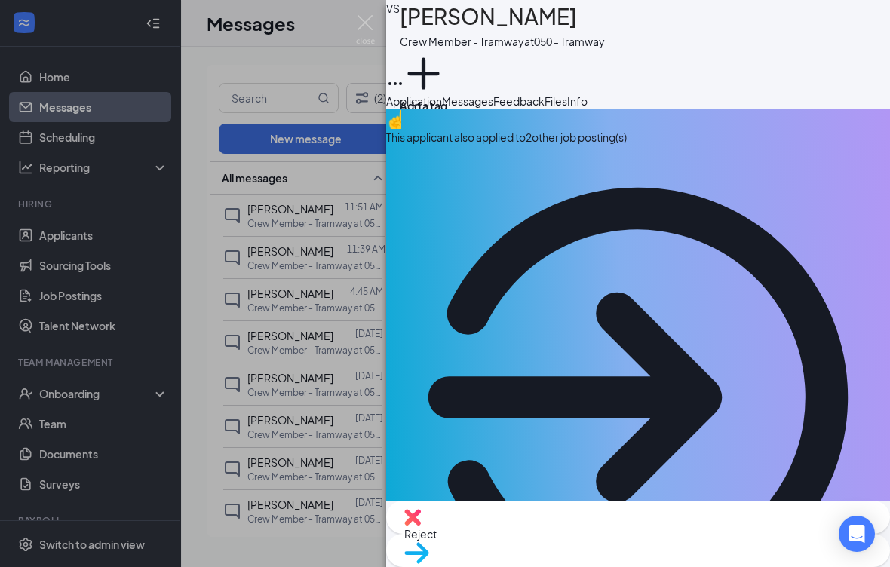
click at [567, 109] on button "Files" at bounding box center [556, 101] width 23 height 17
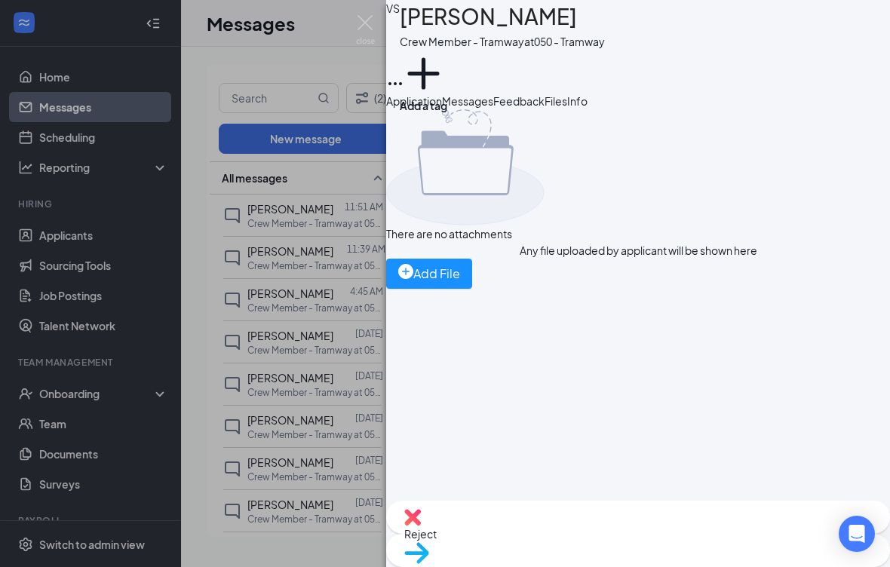
click at [460, 283] on div "Add File" at bounding box center [429, 273] width 62 height 19
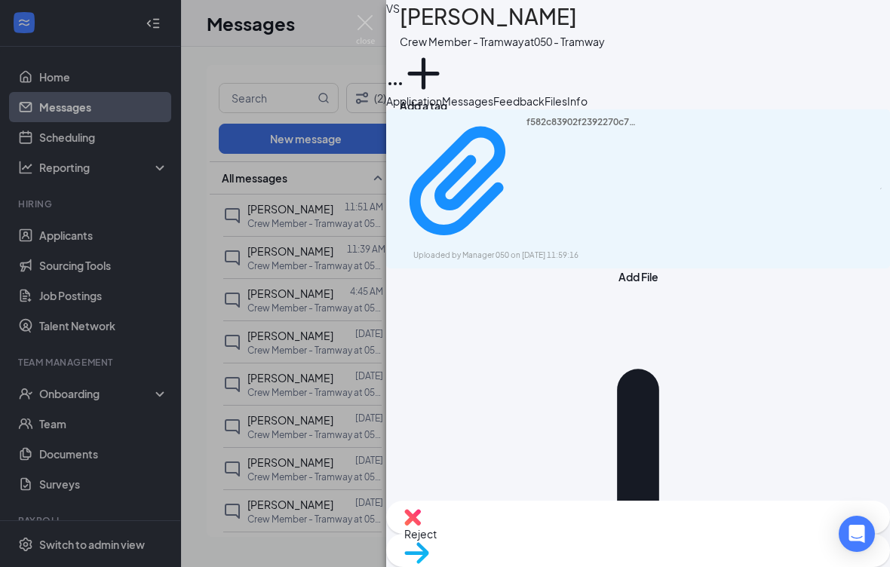
click at [266, 212] on div "VS Valeria Saucedo Crew Member - Tramway at 050 - Tramway Add a tag Application…" at bounding box center [445, 283] width 890 height 567
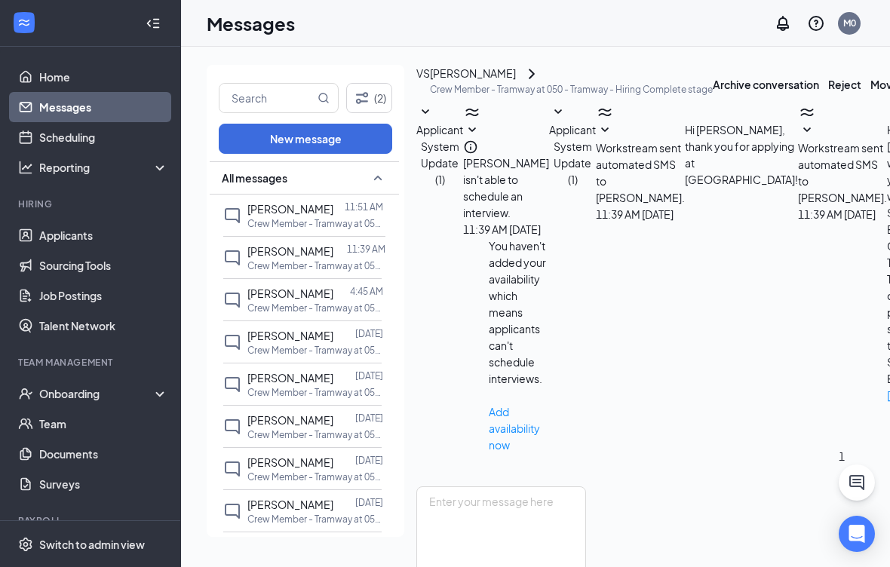
click at [250, 209] on span "[PERSON_NAME]" at bounding box center [290, 209] width 86 height 14
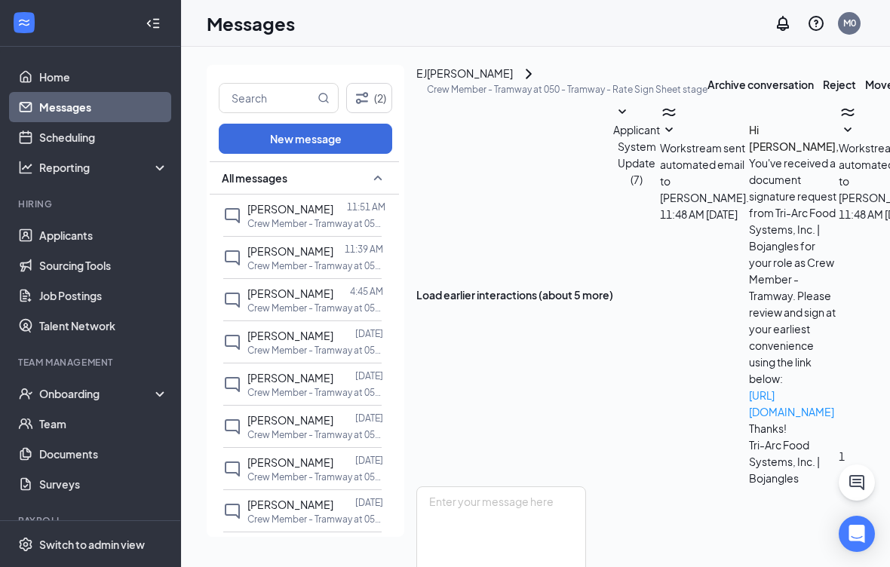
click at [297, 205] on span "[PERSON_NAME]" at bounding box center [290, 209] width 86 height 14
click at [538, 81] on icon "ChevronRight" at bounding box center [529, 74] width 18 height 18
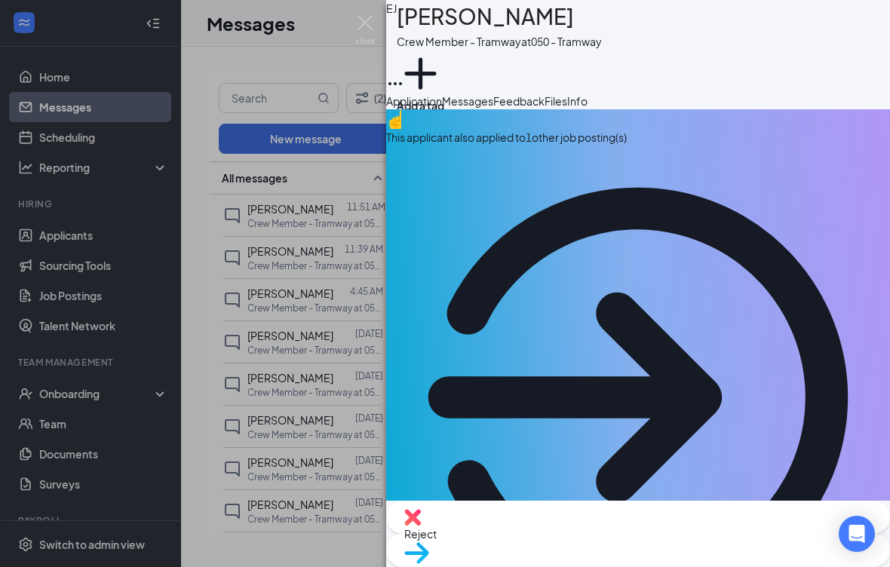
click at [567, 109] on div "Files" at bounding box center [556, 101] width 23 height 17
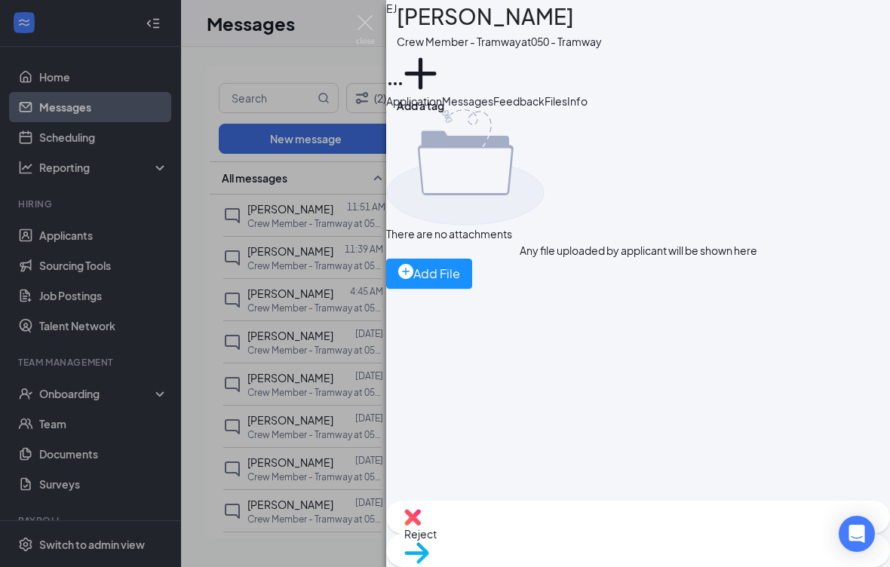
click at [460, 283] on div "Add File" at bounding box center [429, 273] width 62 height 19
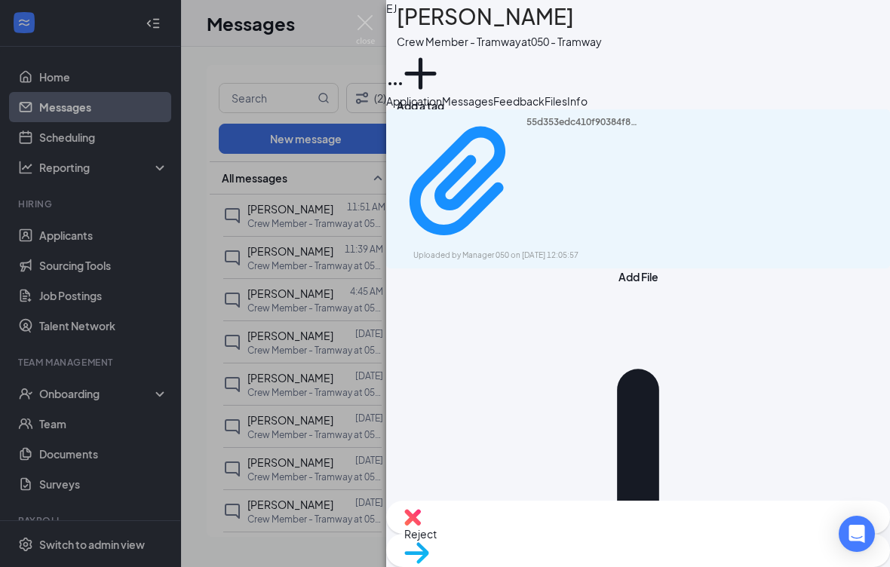
click at [310, 333] on div "EJ Emma Johnson Crew Member - Tramway at 050 - Tramway Add a tag Application Me…" at bounding box center [445, 283] width 890 height 567
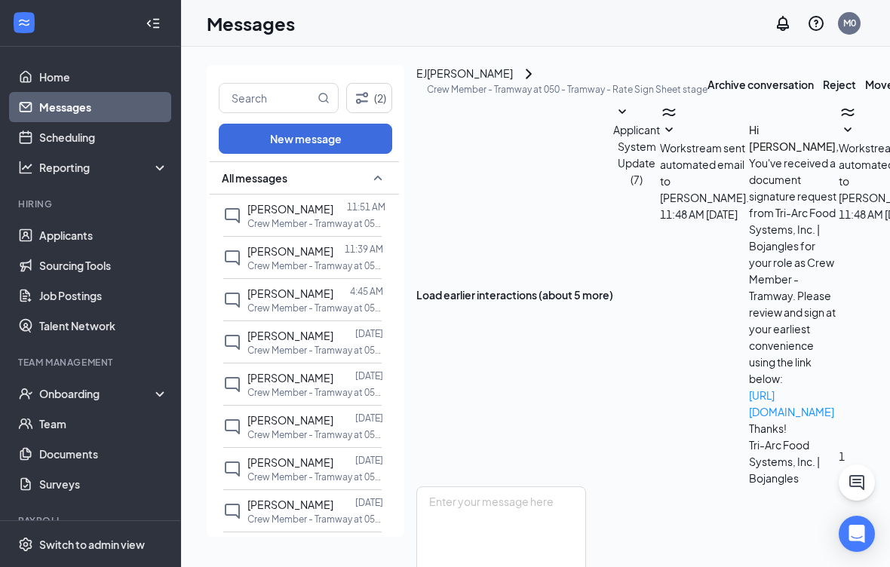
click at [268, 103] on input "text" at bounding box center [267, 98] width 95 height 29
type input "[PERSON_NAME]"
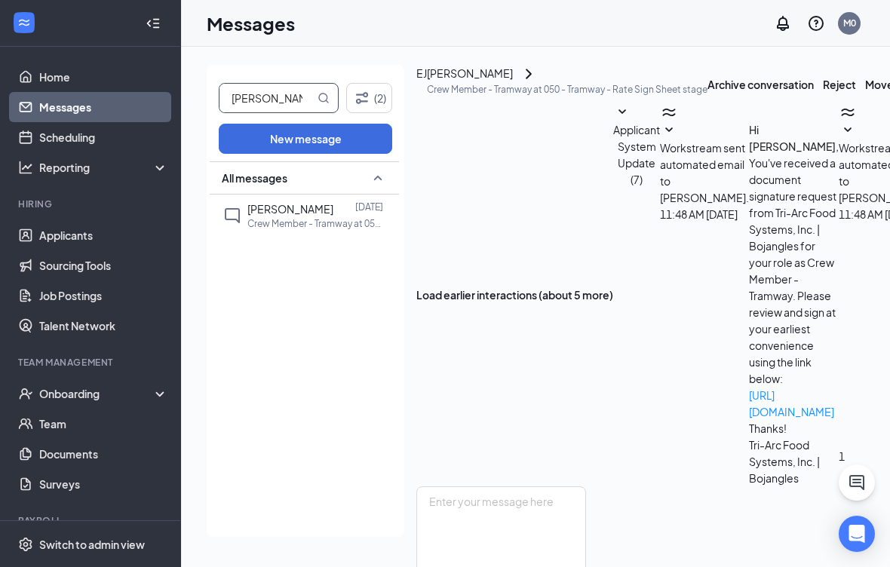
click at [352, 213] on div at bounding box center [344, 209] width 22 height 17
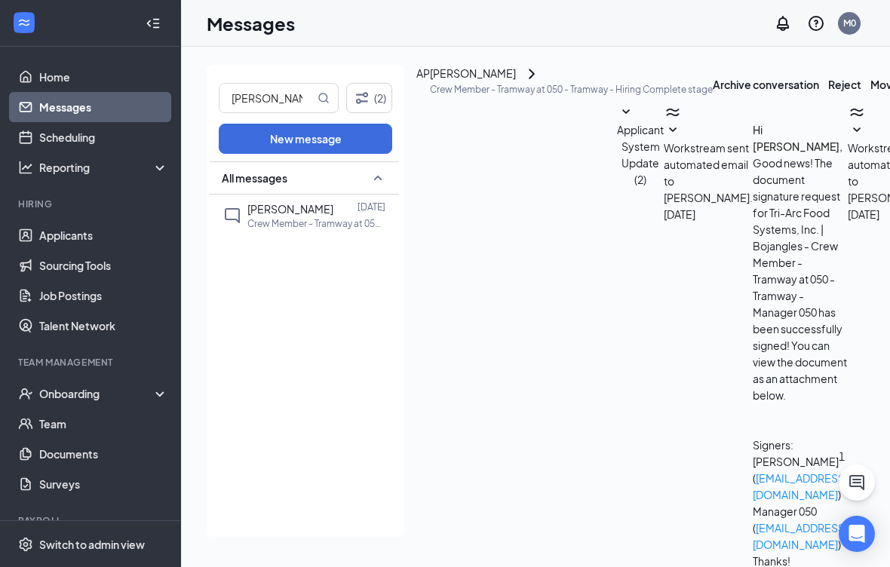
scroll to position [367, 0]
click at [541, 80] on icon "ChevronRight" at bounding box center [532, 74] width 18 height 18
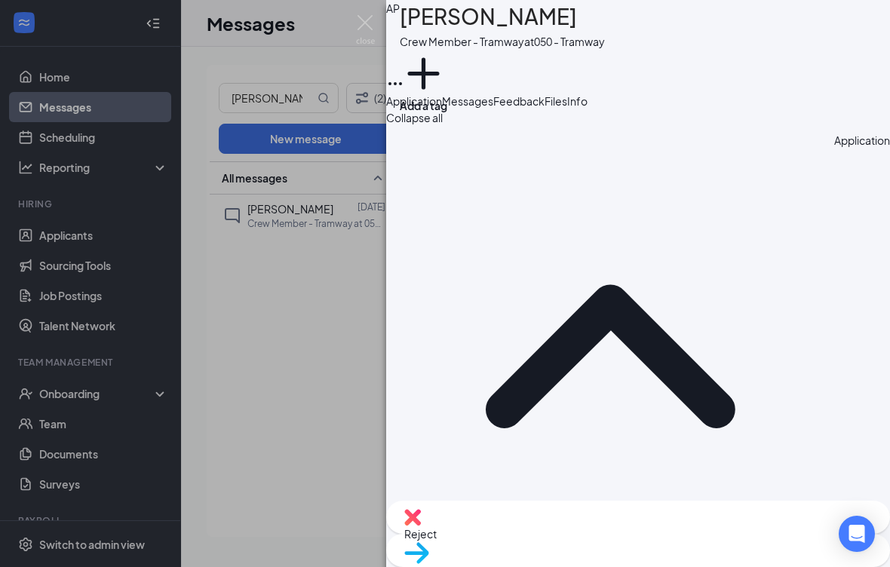
click at [567, 109] on button "Files" at bounding box center [556, 101] width 23 height 17
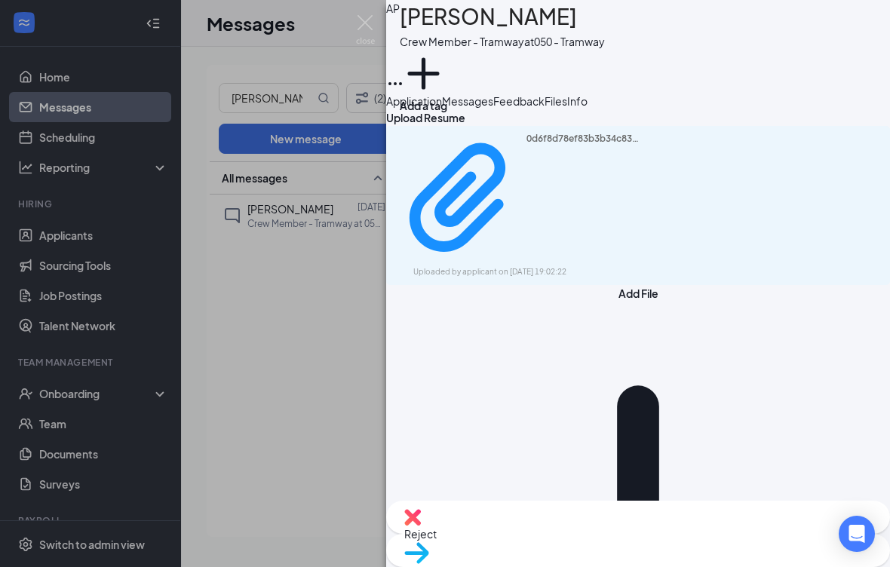
click at [458, 285] on button "Add File" at bounding box center [638, 545] width 504 height 521
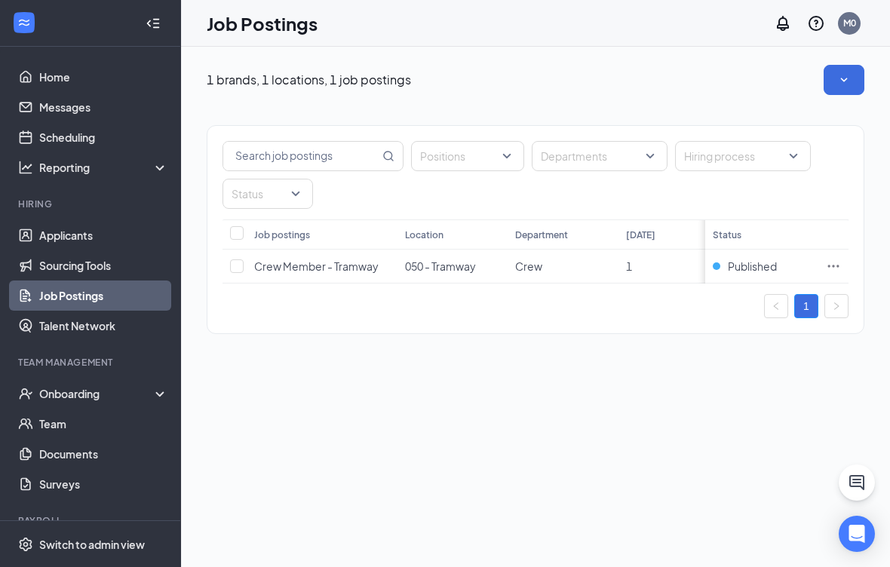
click at [241, 263] on input "checkbox" at bounding box center [237, 267] width 14 height 14
checkbox input "true"
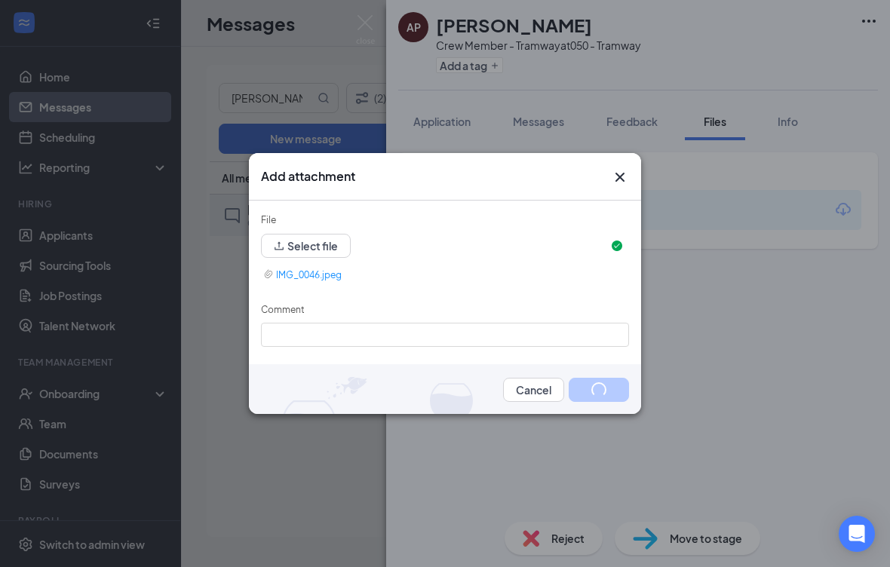
scroll to position [408, 0]
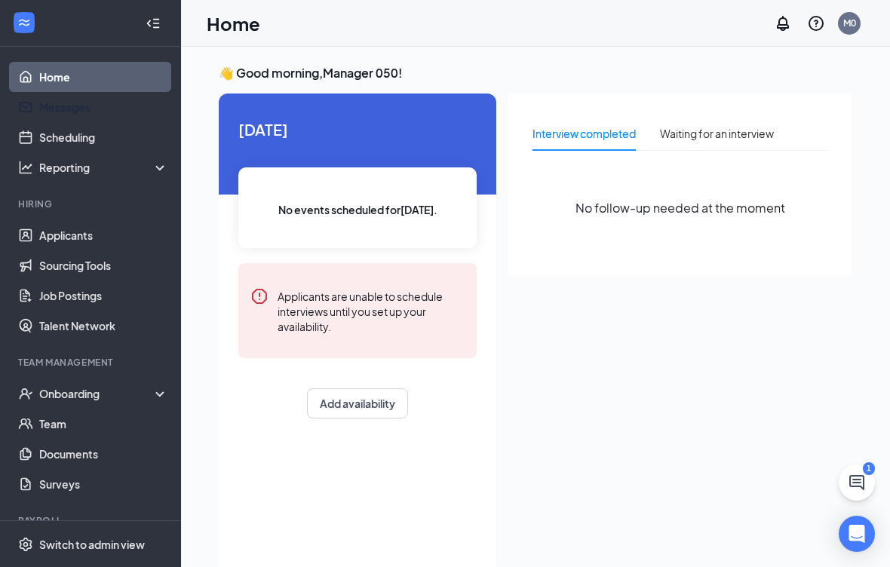
click at [100, 102] on link "Messages" at bounding box center [103, 107] width 129 height 30
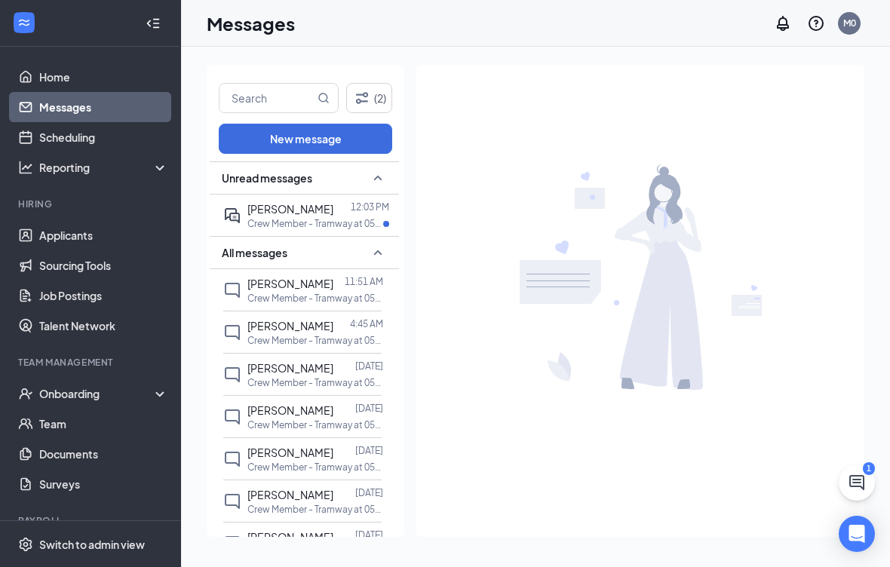
click at [337, 207] on div at bounding box center [341, 209] width 17 height 17
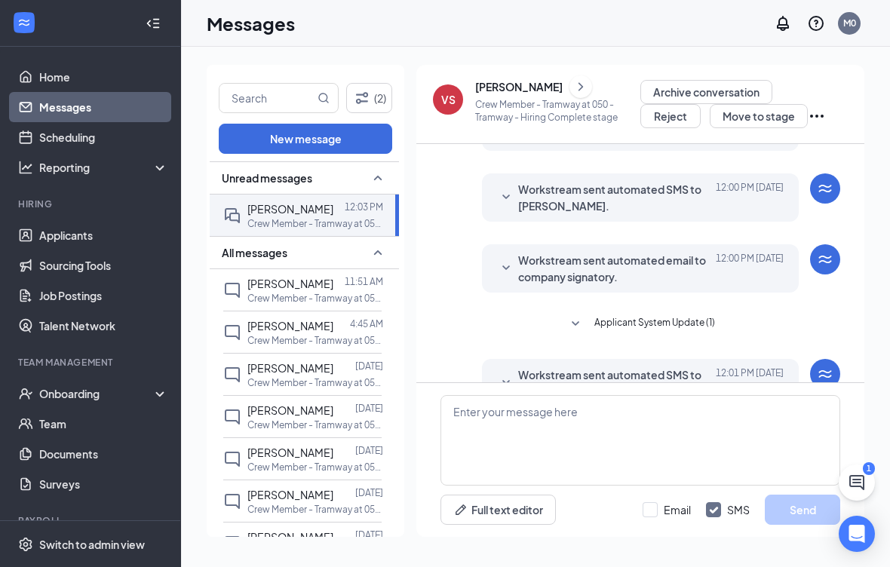
scroll to position [33, 0]
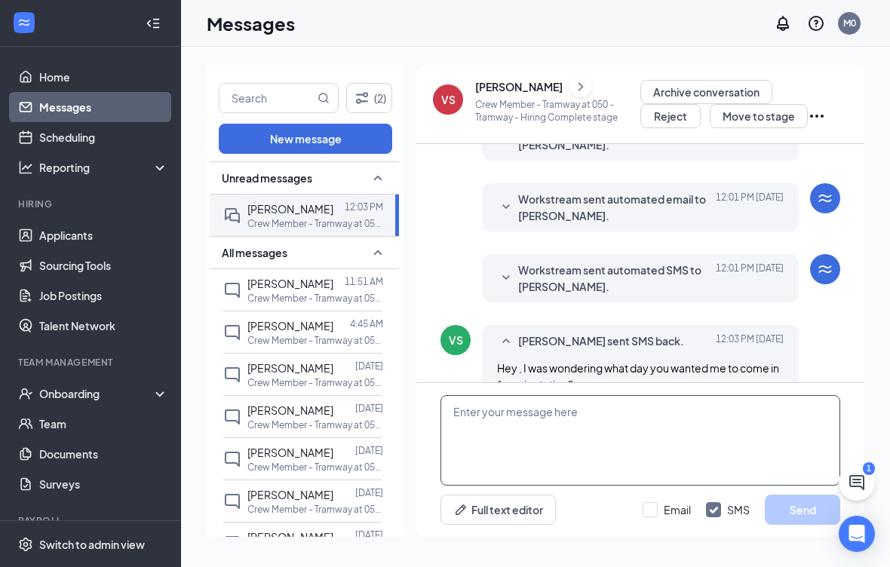
click at [506, 425] on textarea at bounding box center [641, 440] width 400 height 91
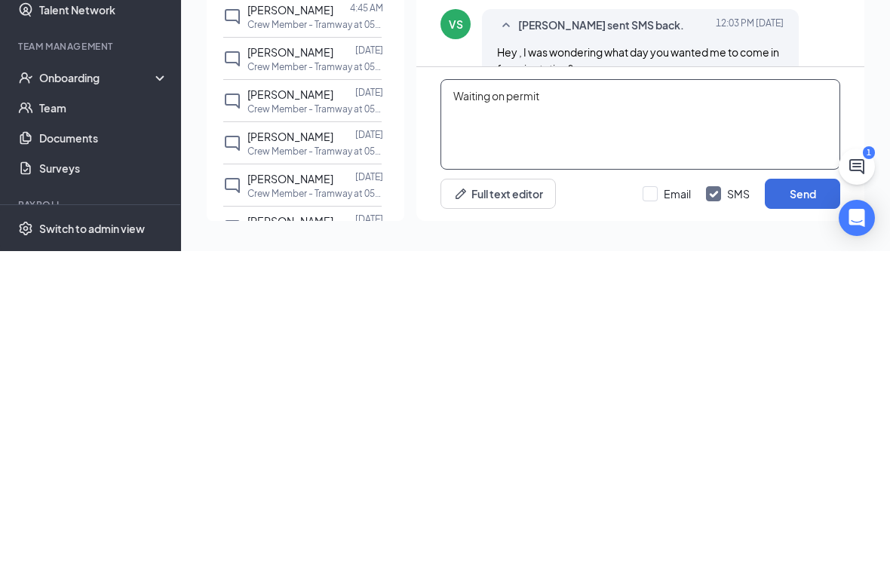
type textarea "Waiting on permit"
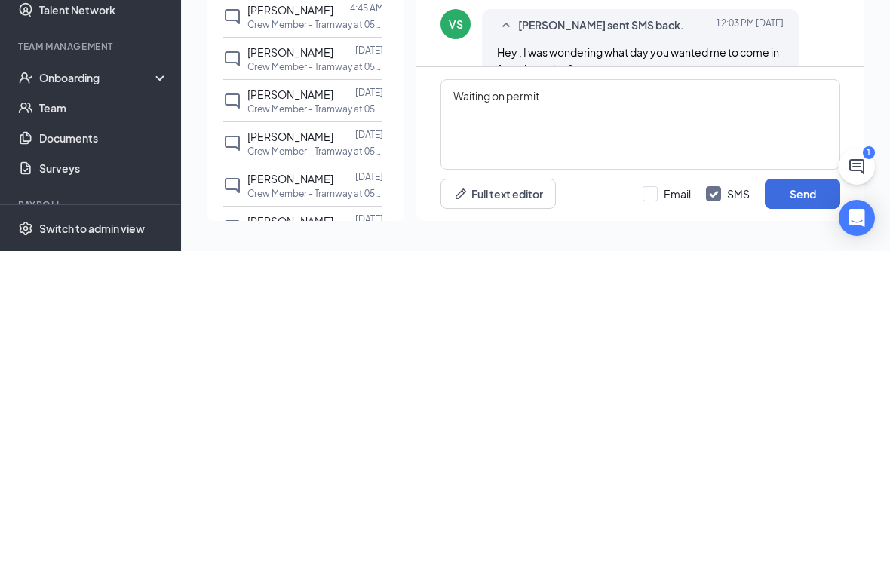
click at [814, 495] on button "Send" at bounding box center [802, 510] width 75 height 30
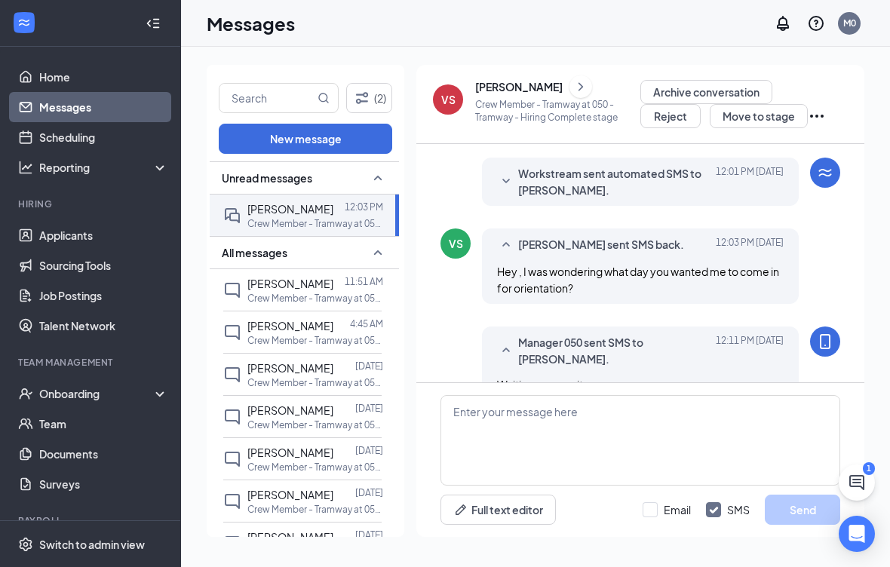
scroll to position [0, 0]
click at [295, 84] on input "text" at bounding box center [267, 98] width 95 height 29
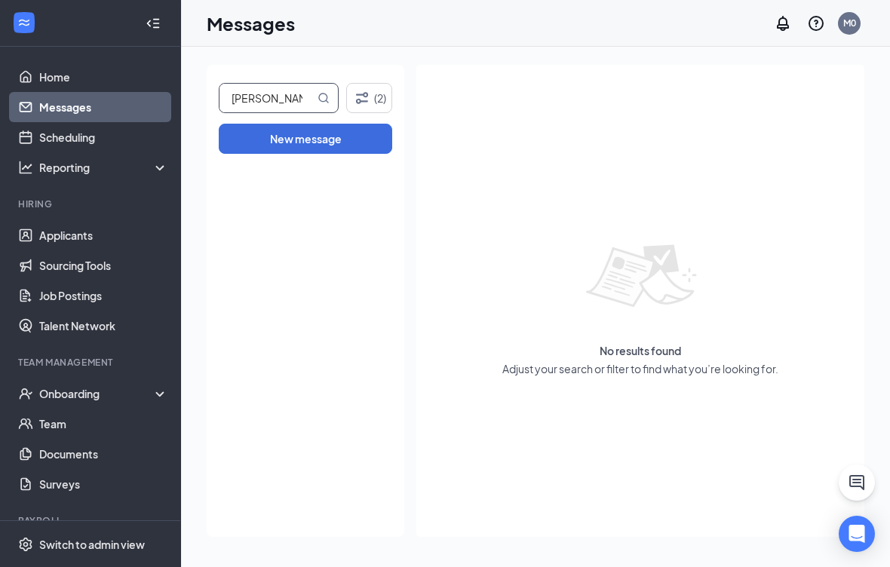
click at [502, 135] on div "No results found Adjust your search or filter to find what you’re looking for." at bounding box center [640, 301] width 448 height 472
click at [373, 83] on button "(2)" at bounding box center [369, 98] width 46 height 30
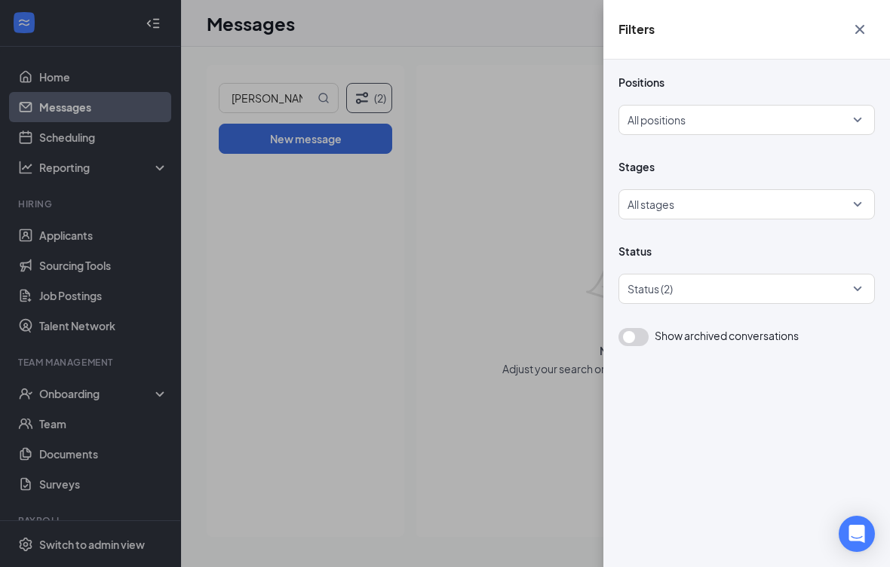
click at [741, 295] on div at bounding box center [739, 289] width 234 height 24
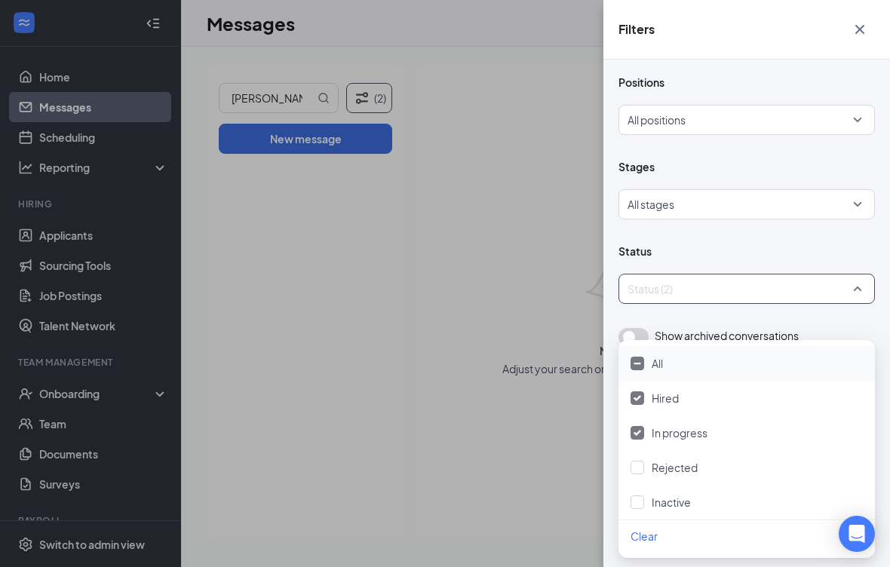
click at [515, 200] on div "Filters Positions All positions Stages All stages Status Status (2) Show archiv…" at bounding box center [445, 283] width 890 height 567
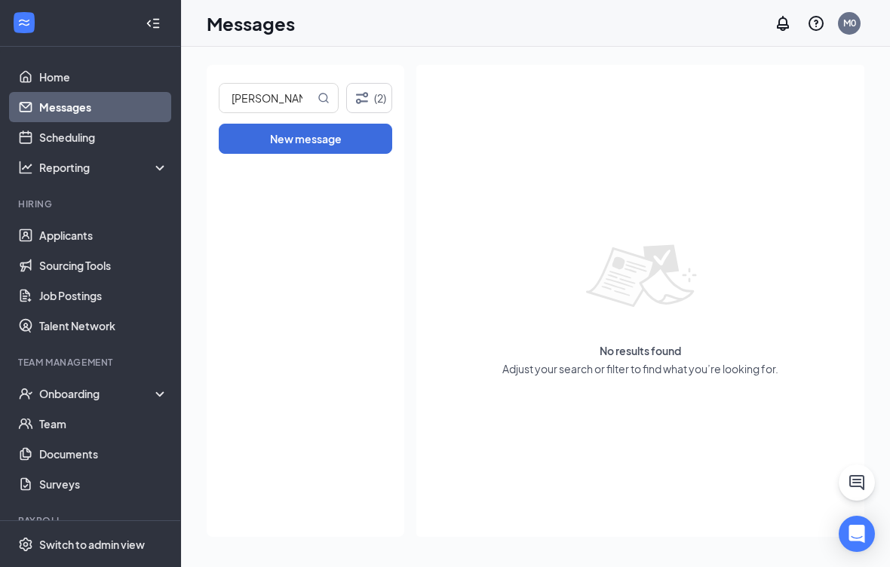
click at [370, 89] on icon "Filter" at bounding box center [362, 98] width 18 height 18
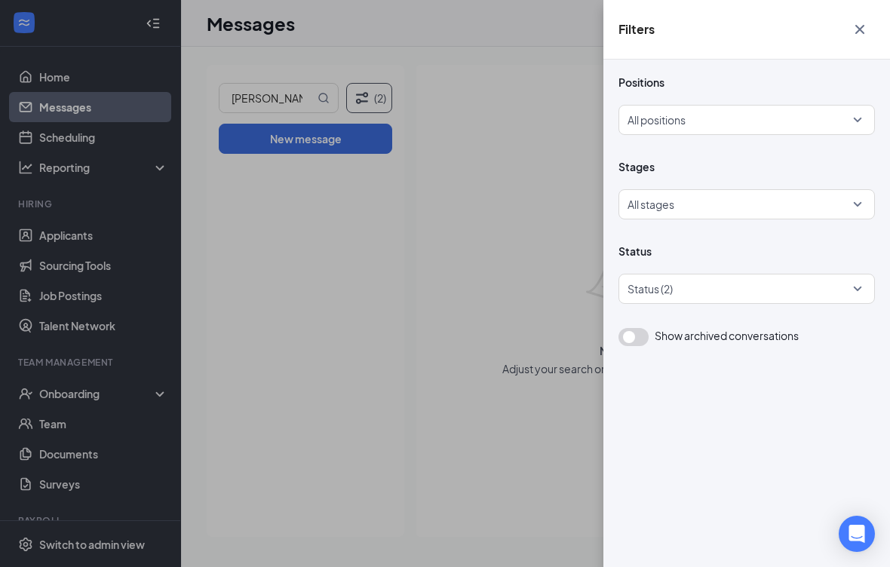
click at [700, 295] on div at bounding box center [739, 289] width 234 height 24
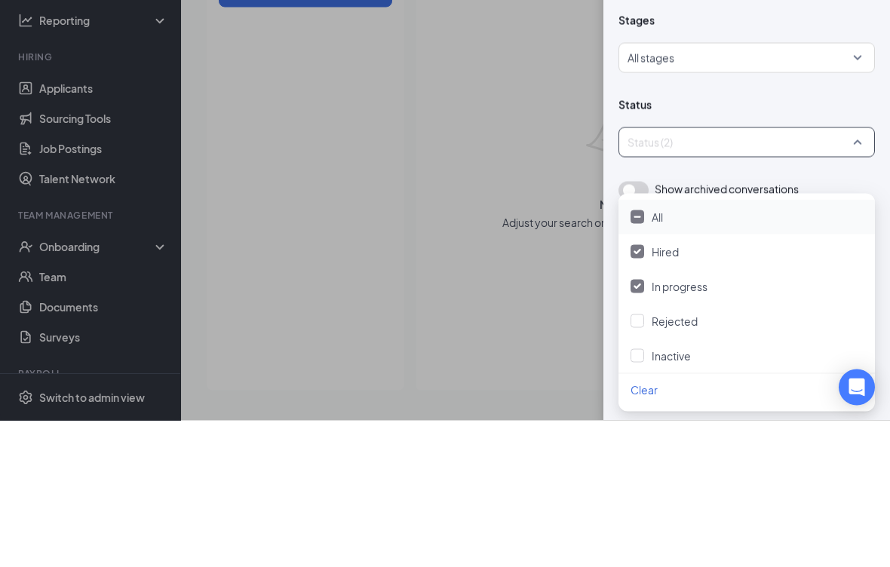
click at [640, 362] on img at bounding box center [638, 363] width 8 height 3
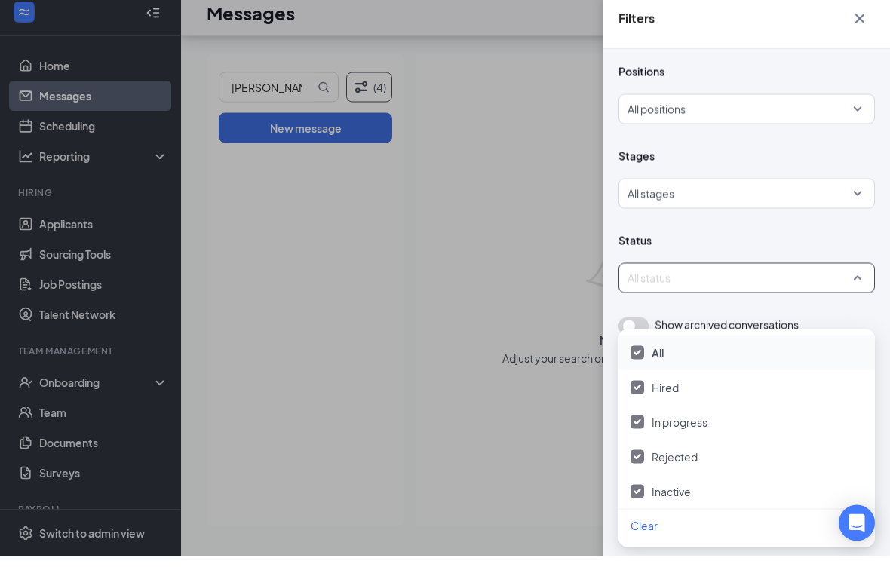
click at [521, 124] on div "Filters Positions All positions Stages All stages Status All status Show archiv…" at bounding box center [445, 283] width 890 height 567
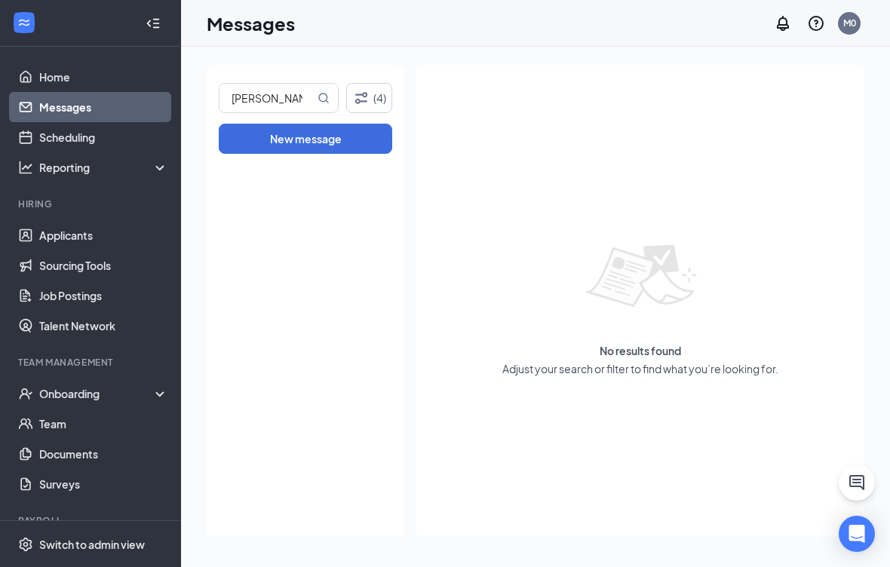
click at [297, 84] on input "[PERSON_NAME]" at bounding box center [267, 98] width 95 height 29
type input "A"
type input "[PERSON_NAME]"
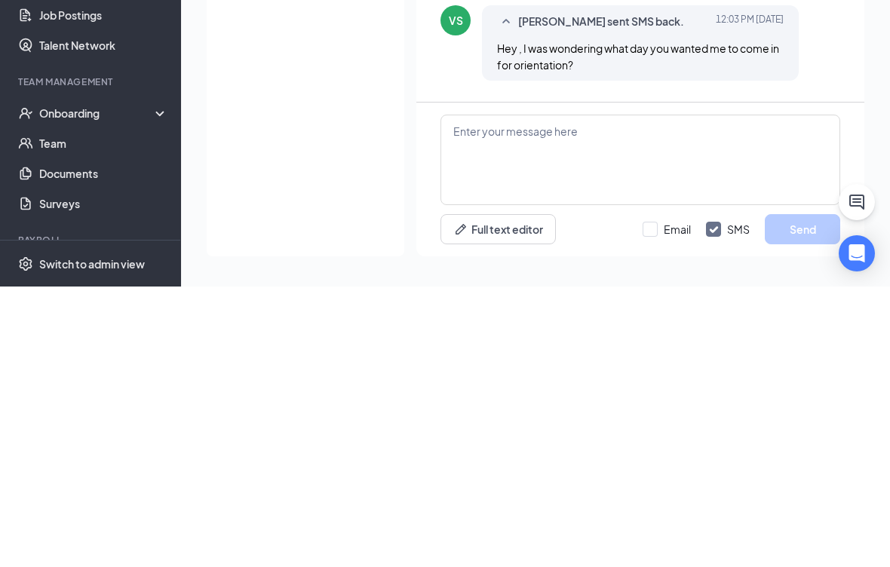
scroll to position [484, 0]
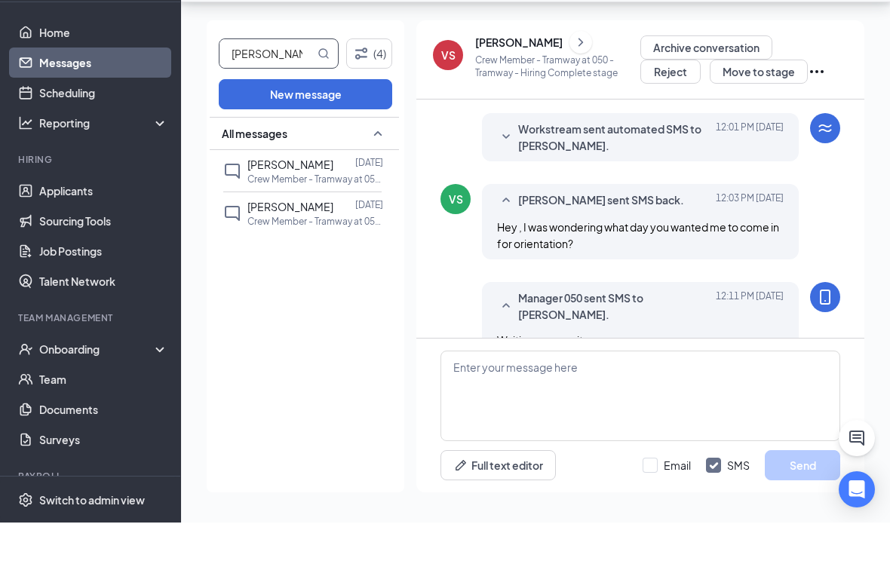
click at [347, 217] on p "Crew Member - Tramway at 050 - Tramway" at bounding box center [315, 223] width 136 height 13
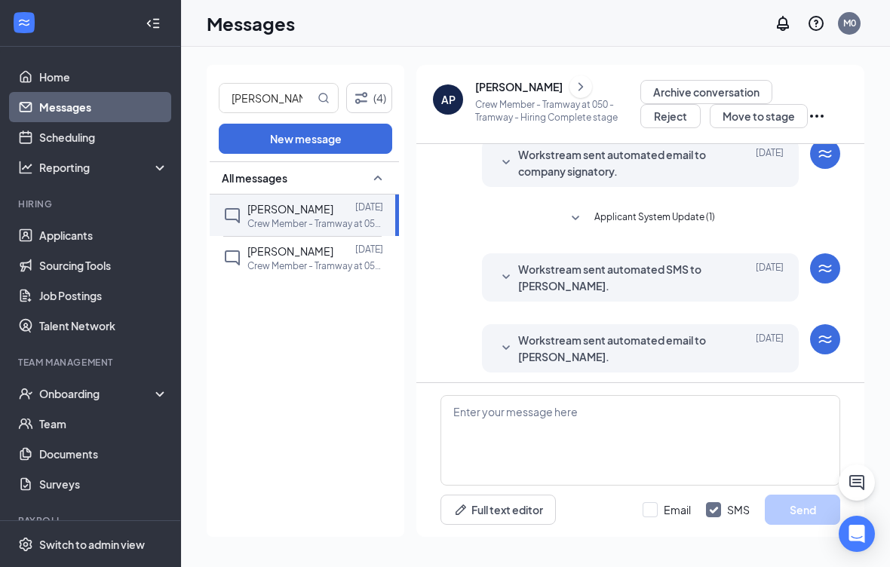
scroll to position [333, 0]
